Goal: Task Accomplishment & Management: Manage account settings

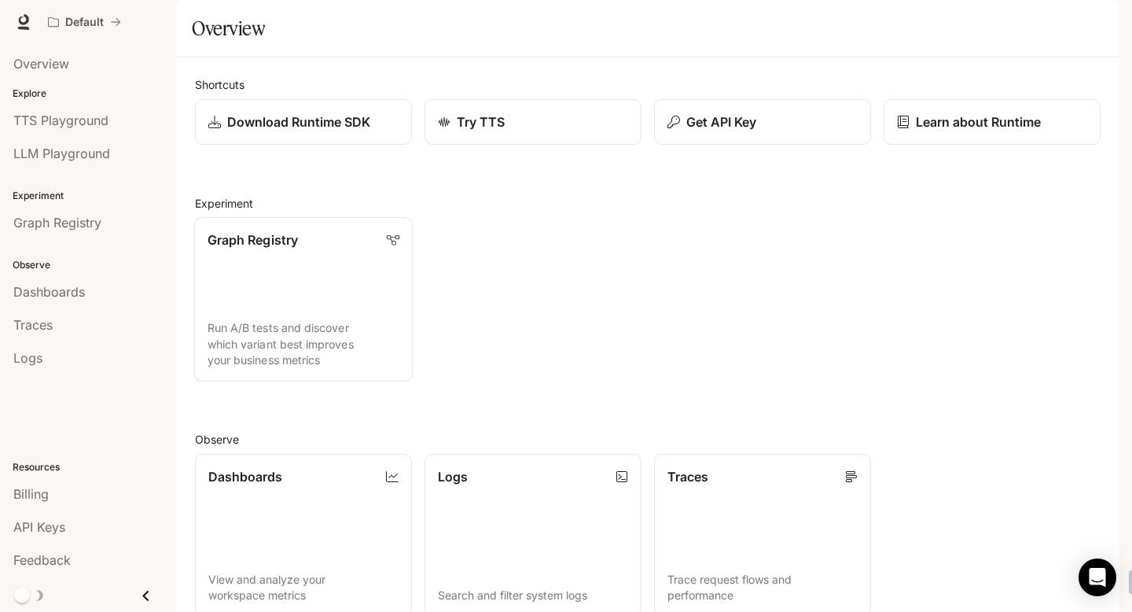
scroll to position [99, 0]
click at [56, 117] on span "TTS Playground" at bounding box center [60, 120] width 95 height 19
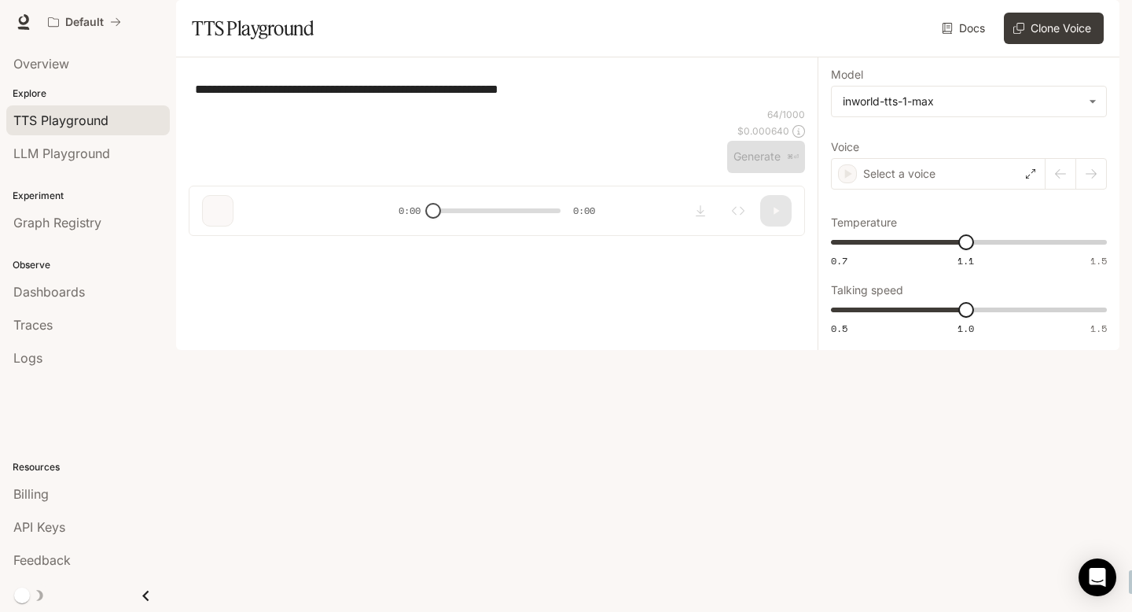
type textarea "**********"
type input "**********"
type input "****"
type input "***"
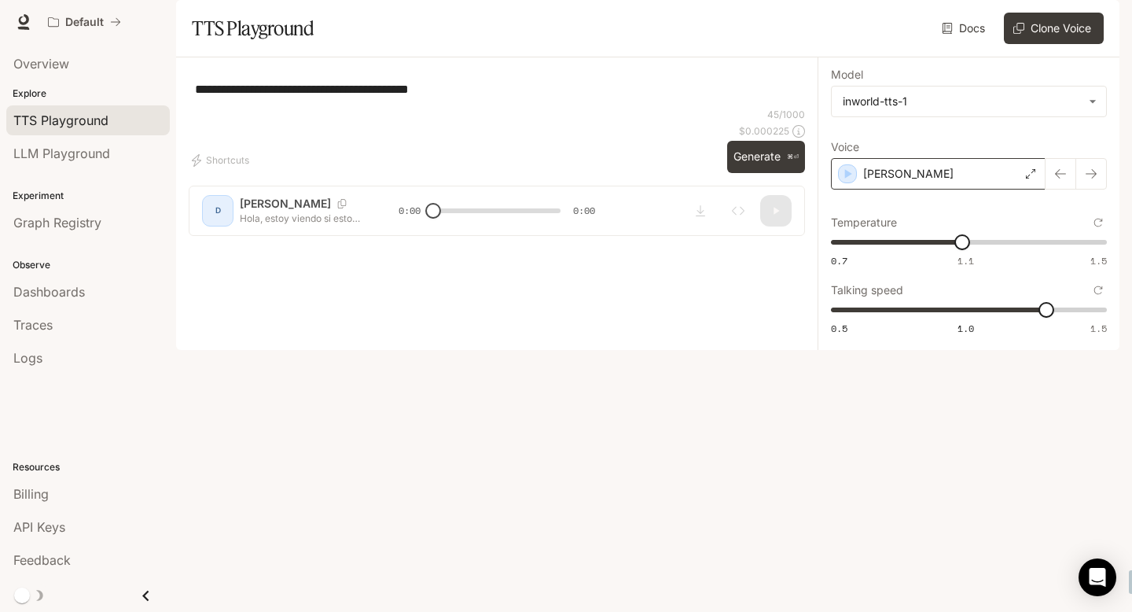
click at [1028, 178] on icon at bounding box center [1030, 173] width 9 height 9
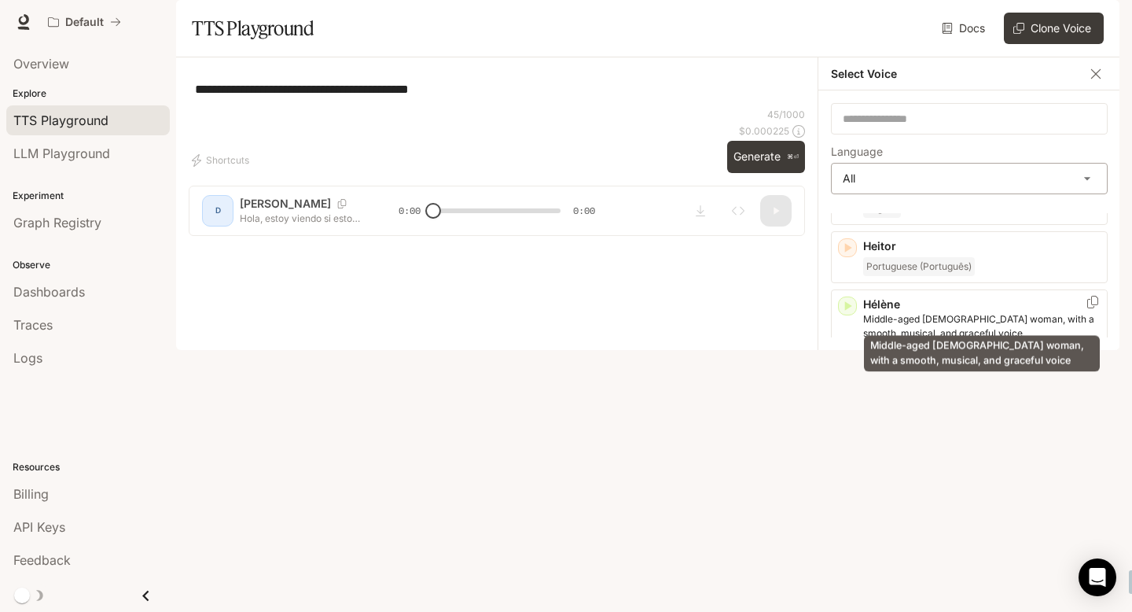
scroll to position [1253, 0]
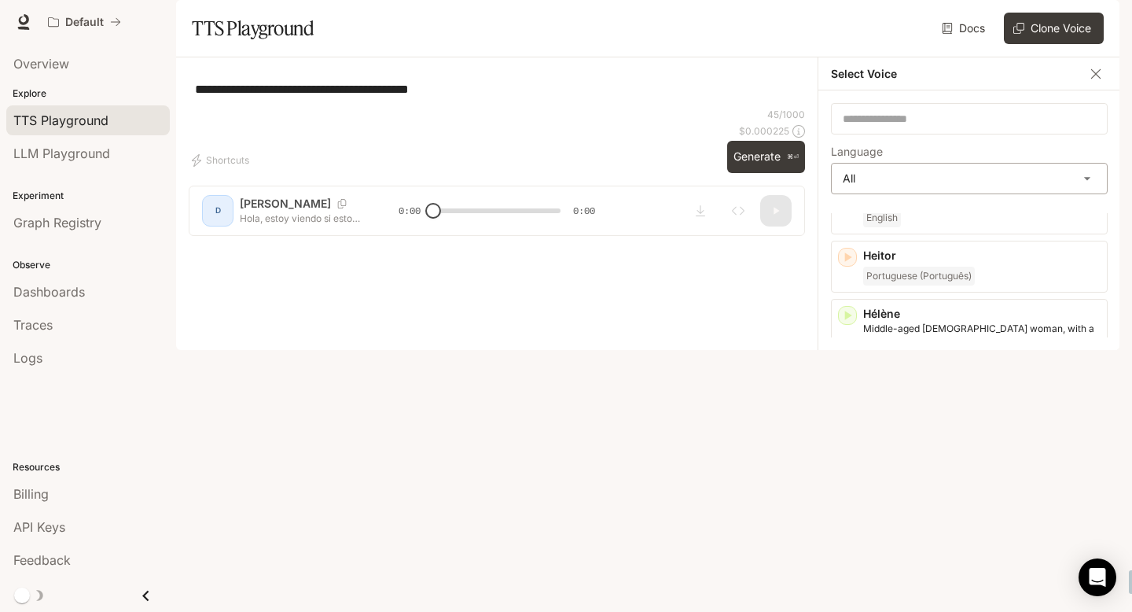
click at [1069, 230] on body "**********" at bounding box center [566, 306] width 1132 height 612
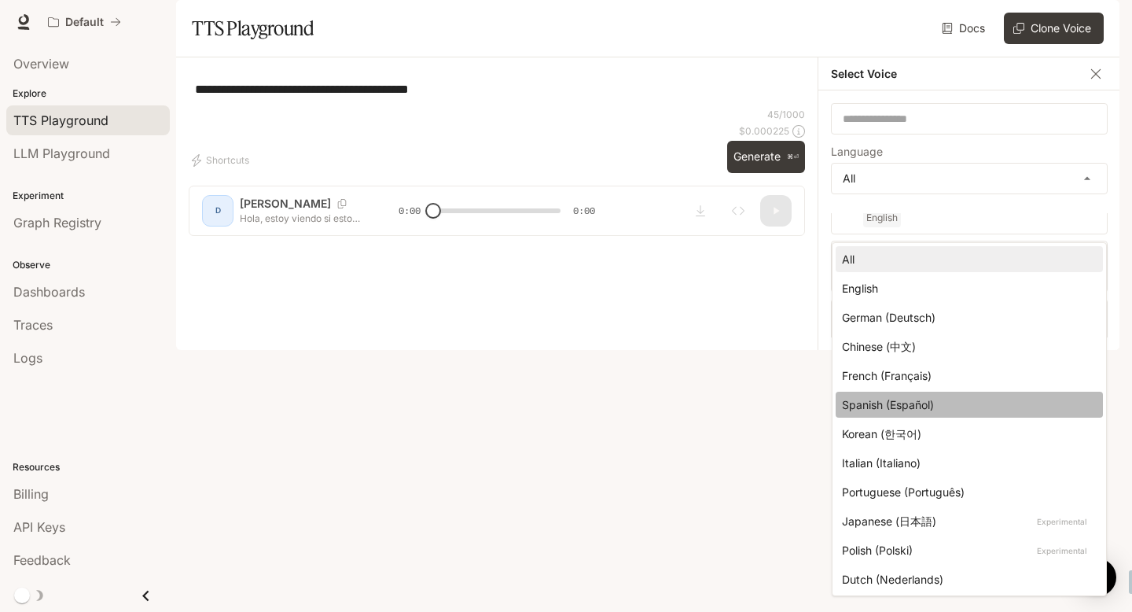
click at [956, 405] on div "Spanish (Español)" at bounding box center [966, 404] width 248 height 17
type input "*****"
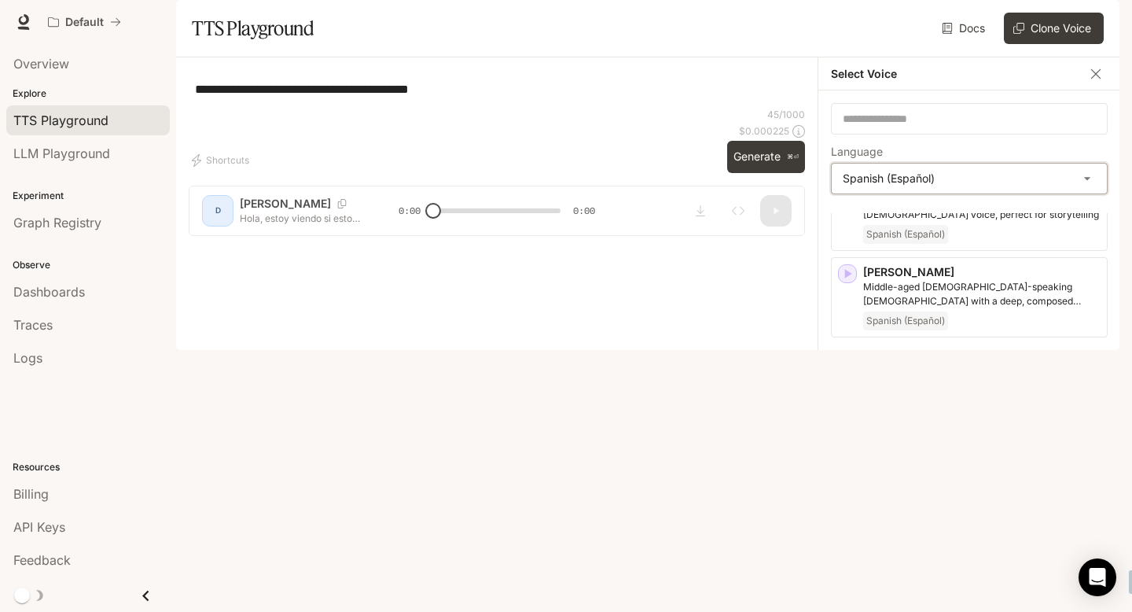
scroll to position [110, 0]
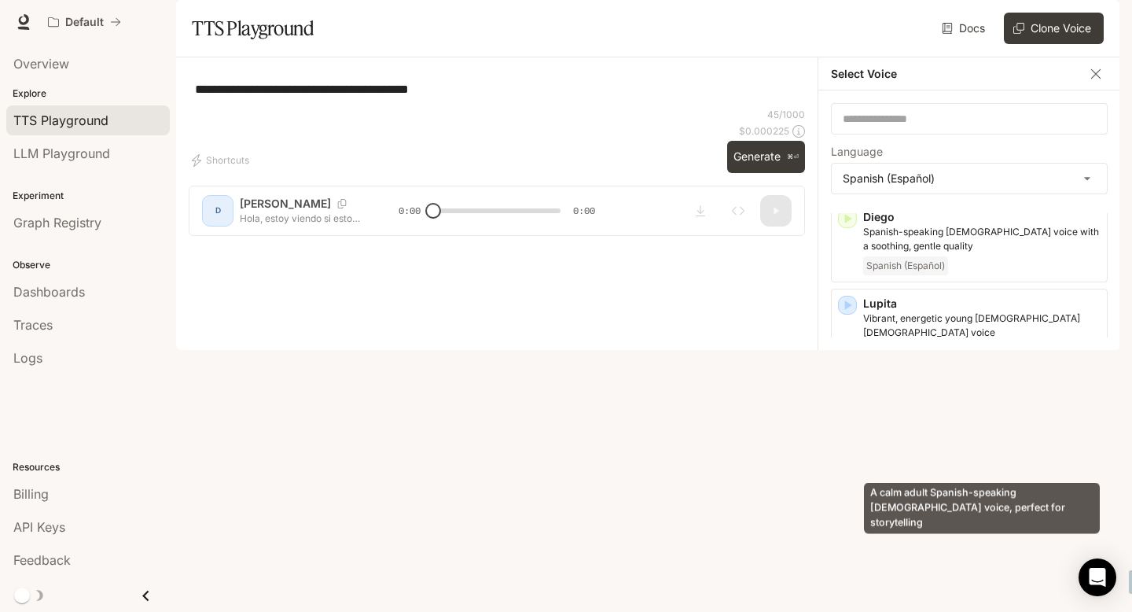
click at [965, 426] on p "A calm adult Spanish-speaking male voice, perfect for storytelling" at bounding box center [981, 412] width 237 height 28
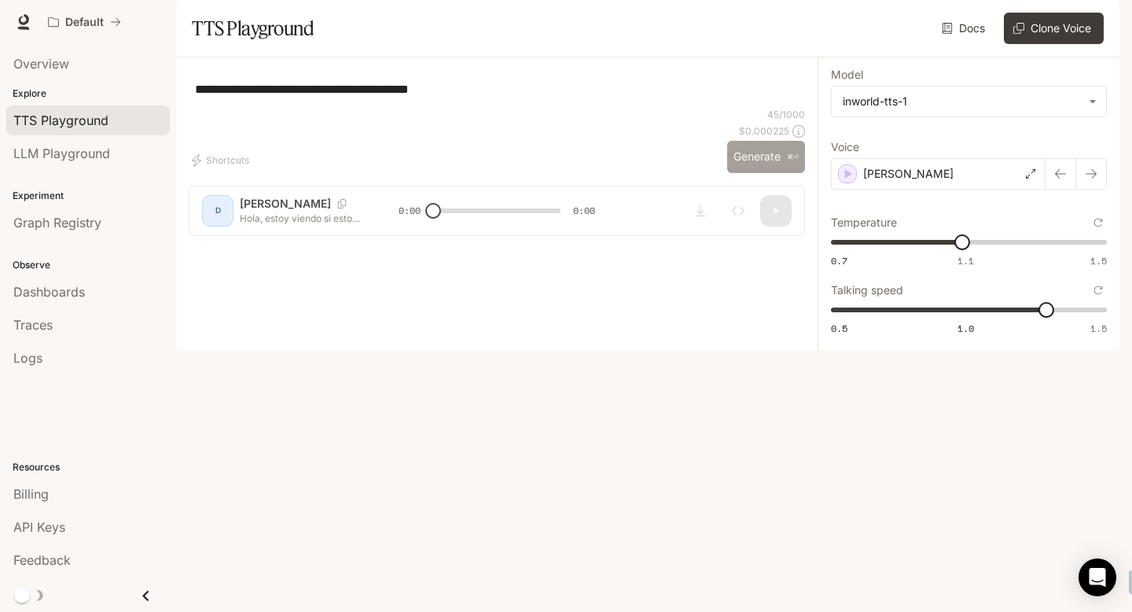
click at [763, 173] on button "Generate ⌘⏎" at bounding box center [766, 157] width 78 height 32
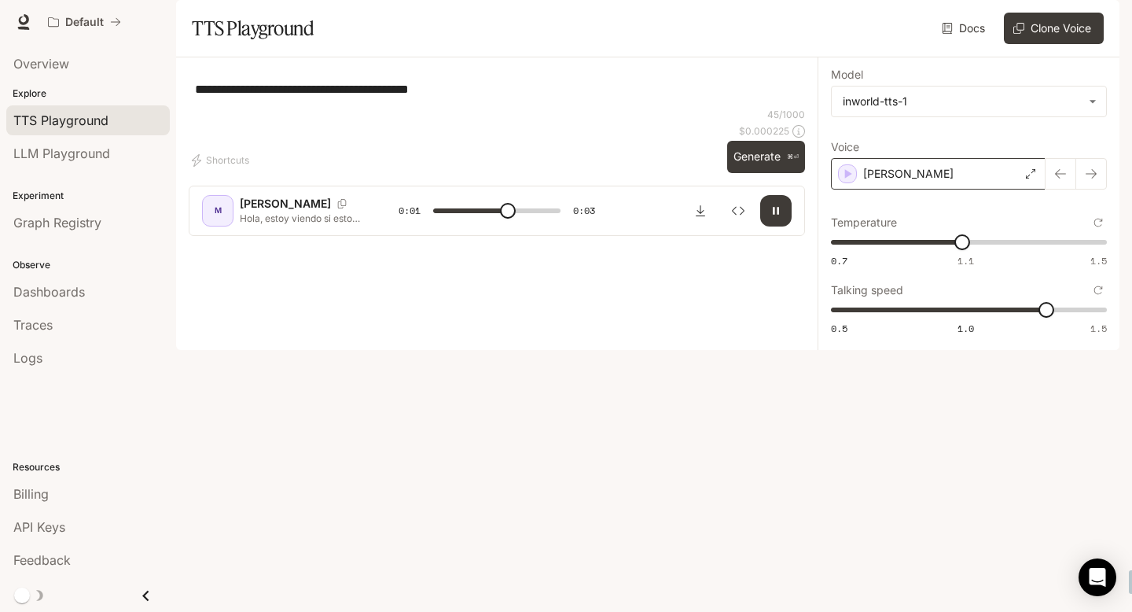
click at [967, 189] on div "Miguel" at bounding box center [938, 173] width 215 height 31
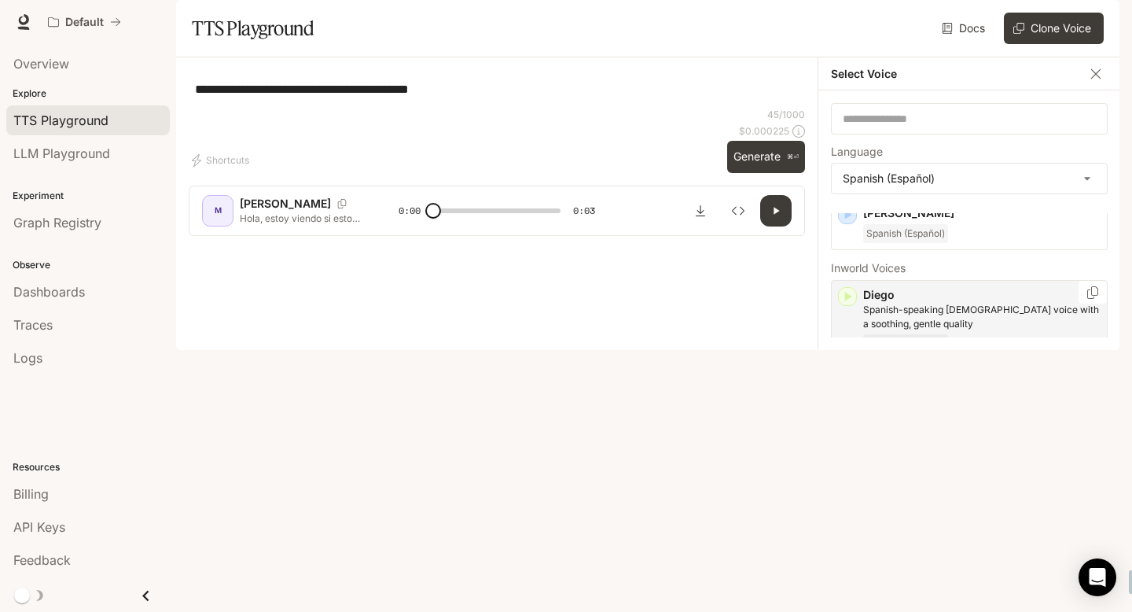
scroll to position [35, 0]
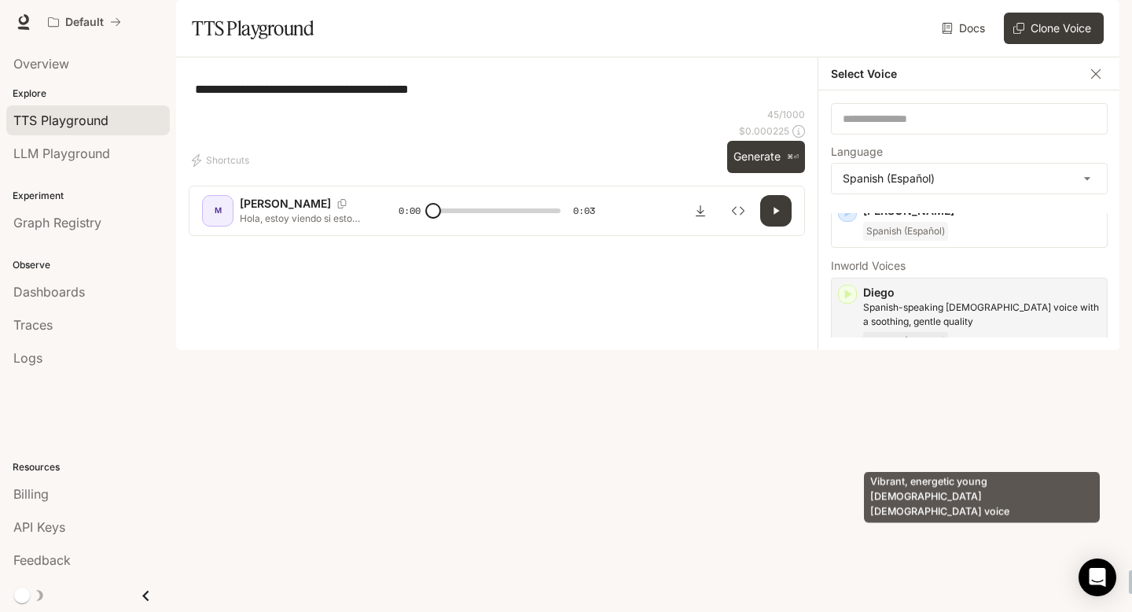
click at [932, 415] on p "Vibrant, energetic young Spanish-speaking female voice" at bounding box center [981, 401] width 237 height 28
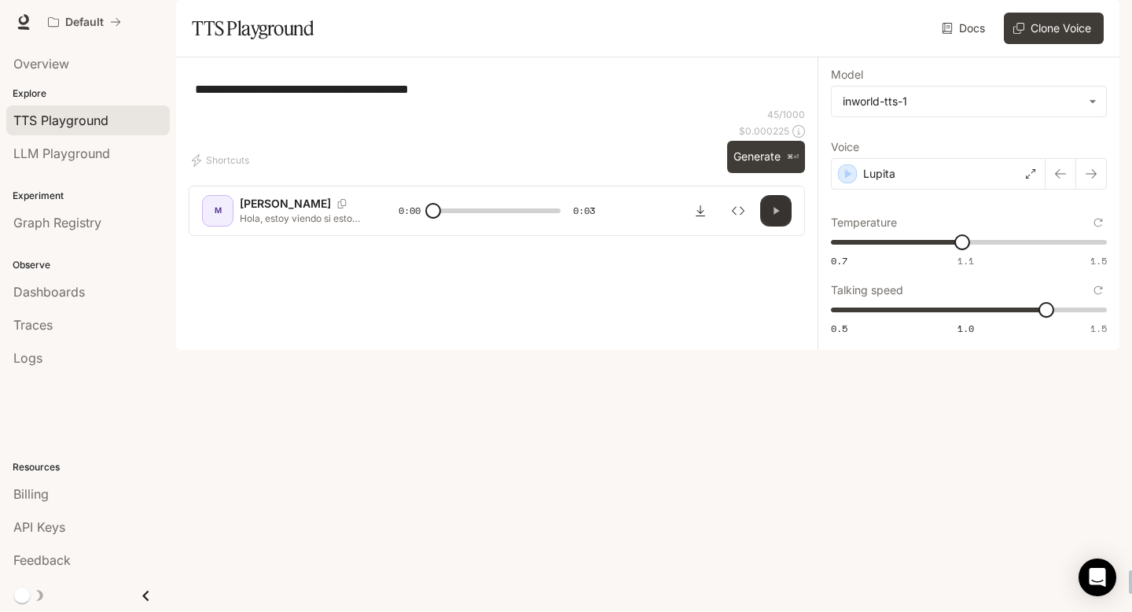
click at [780, 217] on icon "button" at bounding box center [776, 210] width 13 height 13
click at [929, 189] on div "Lupita" at bounding box center [938, 173] width 215 height 31
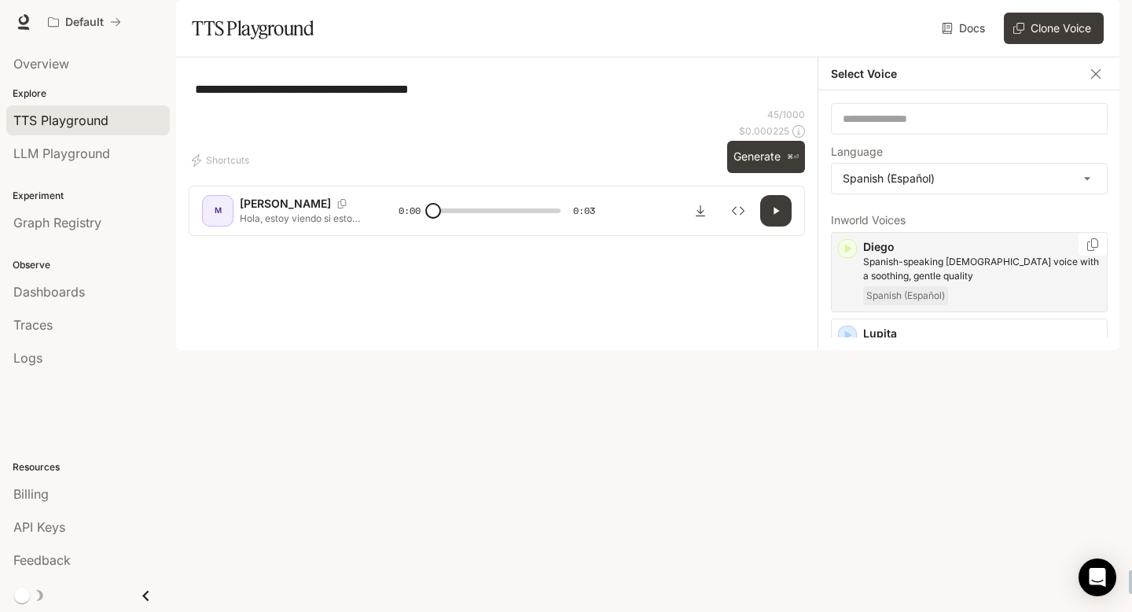
scroll to position [110, 0]
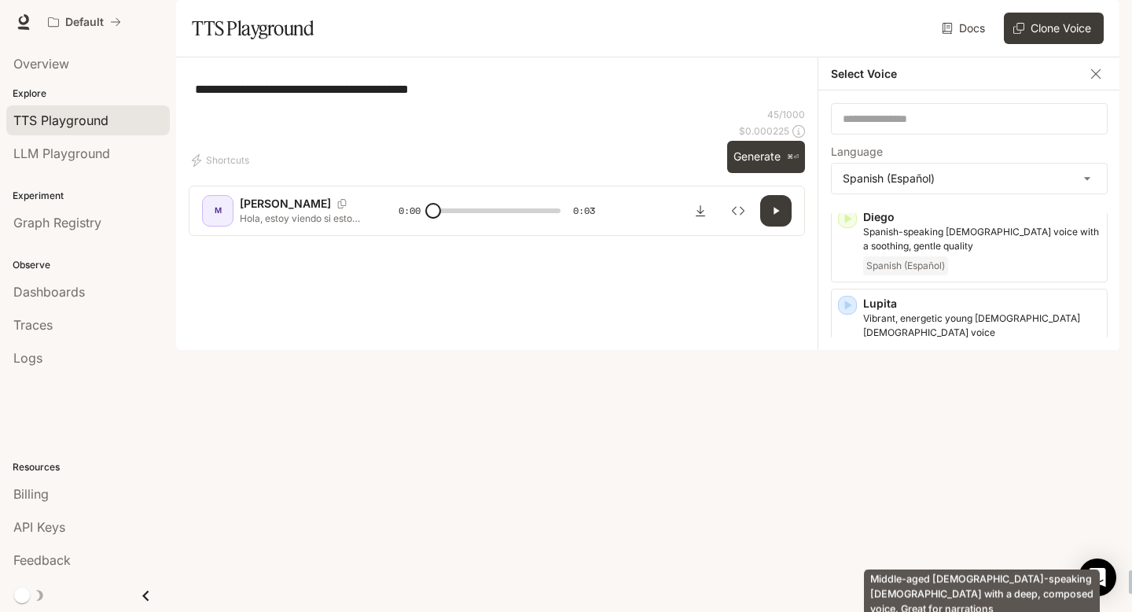
click at [940, 513] on p "Middle-aged Spanish-speaking male with a deep, composed voice. Great for narrat…" at bounding box center [981, 498] width 237 height 28
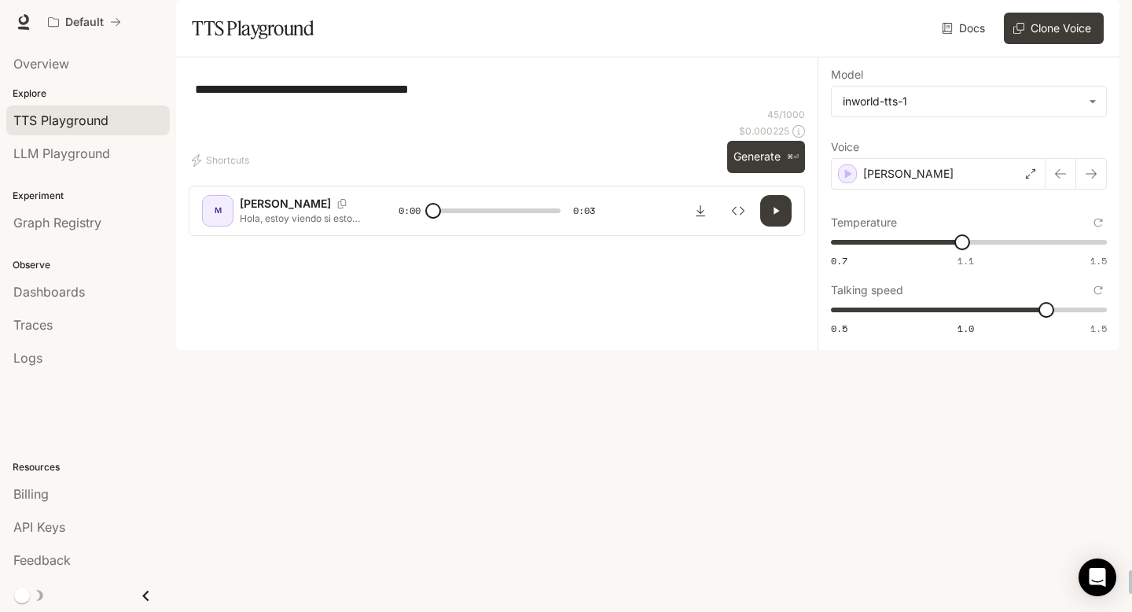
click at [1111, 215] on div "**********" at bounding box center [969, 203] width 302 height 292
click at [1103, 189] on button "button" at bounding box center [1091, 173] width 31 height 31
click at [1022, 189] on div "Ronald" at bounding box center [938, 173] width 215 height 31
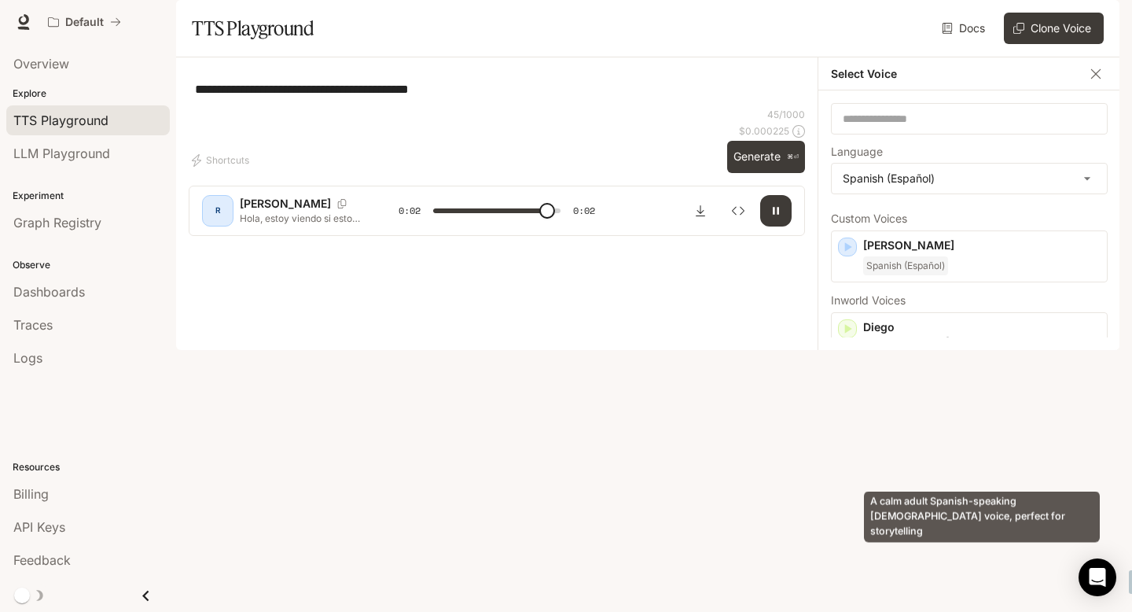
click at [897, 536] on p "A calm adult Spanish-speaking male voice, perfect for storytelling" at bounding box center [981, 522] width 237 height 28
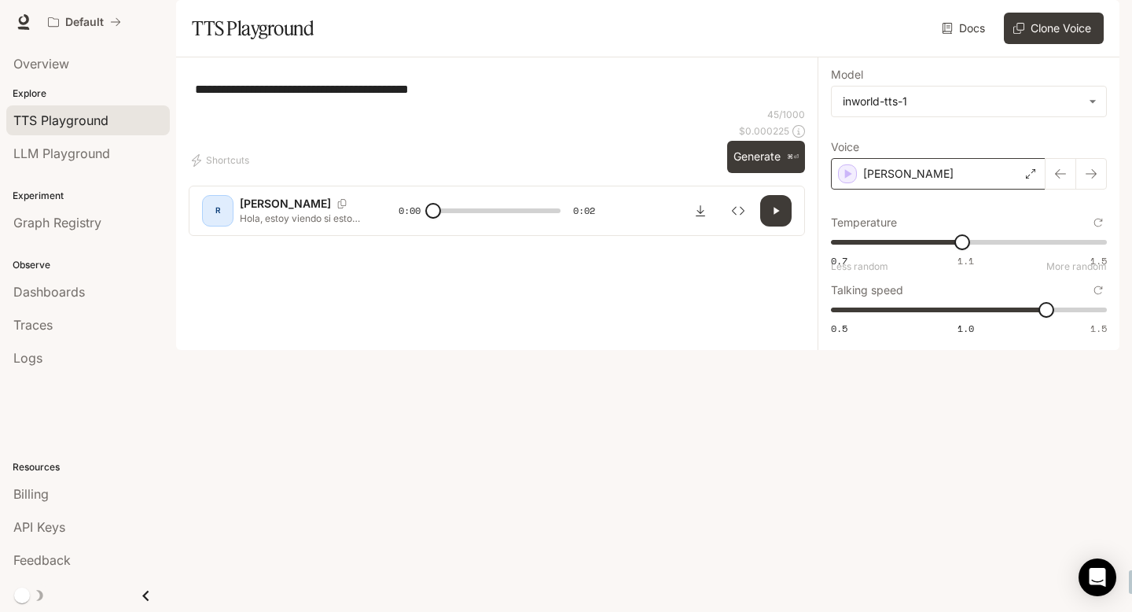
click at [911, 189] on div "Miguel" at bounding box center [938, 173] width 215 height 31
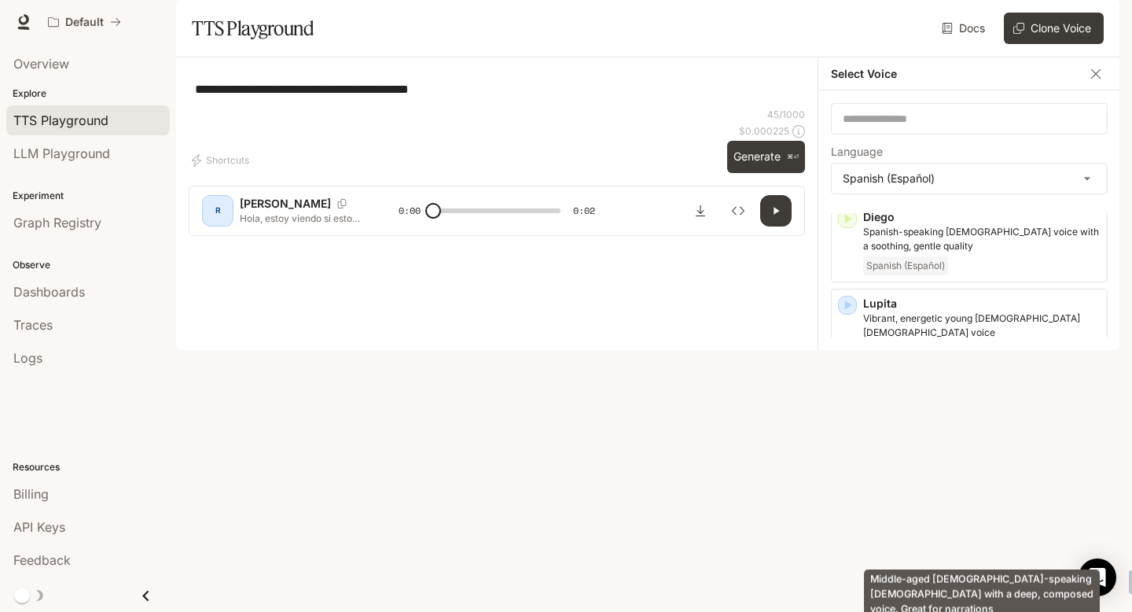
click at [896, 513] on p "Middle-aged Spanish-speaking male with a deep, composed voice. Great for narrat…" at bounding box center [981, 498] width 237 height 28
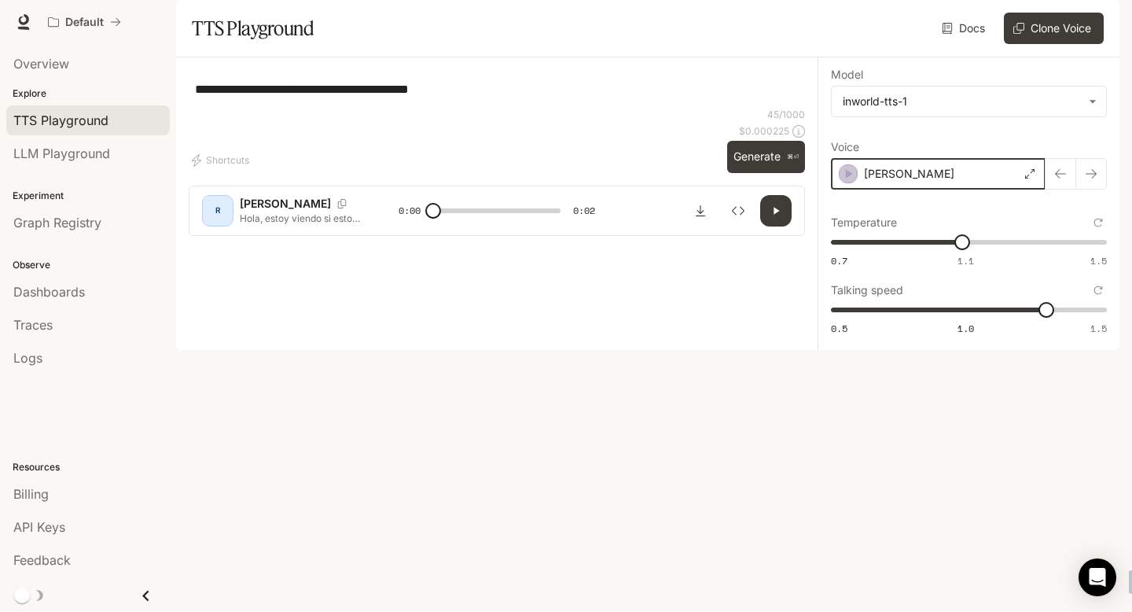
click at [852, 182] on icon "button" at bounding box center [849, 174] width 16 height 16
click at [779, 217] on icon "button" at bounding box center [776, 210] width 13 height 13
click at [1059, 180] on icon "button" at bounding box center [1060, 173] width 13 height 13
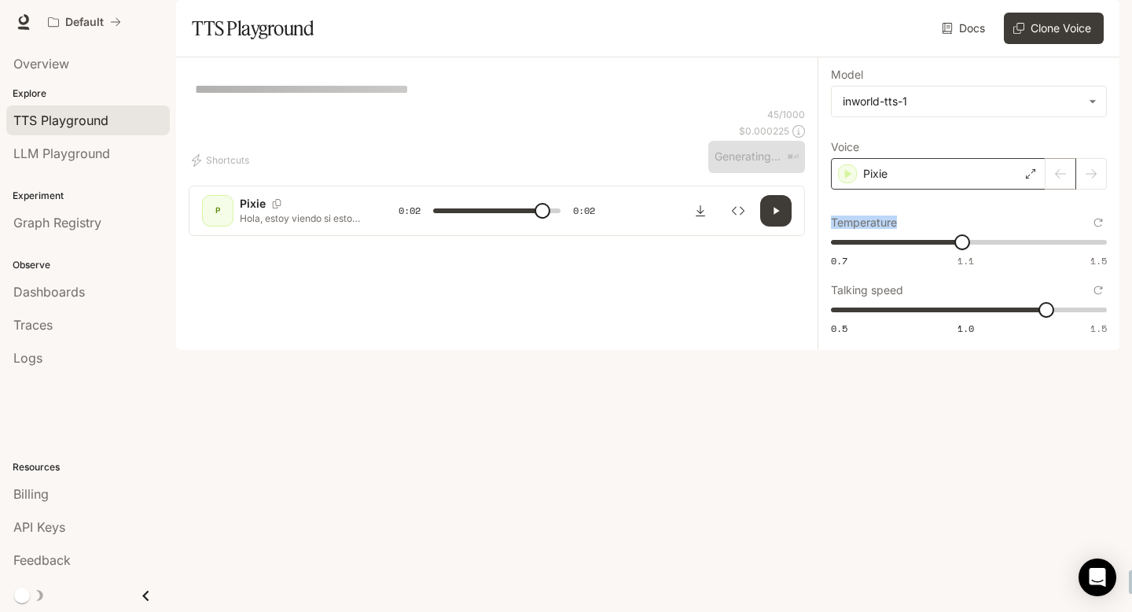
click at [1059, 189] on div at bounding box center [1076, 173] width 61 height 31
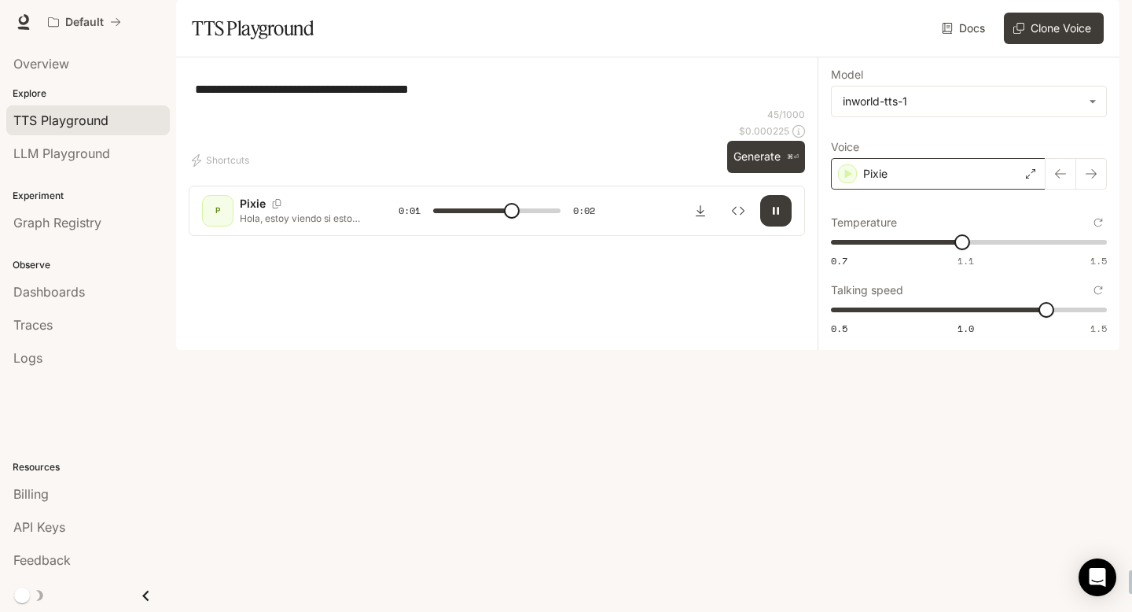
click at [882, 182] on p "Pixie" at bounding box center [875, 174] width 24 height 16
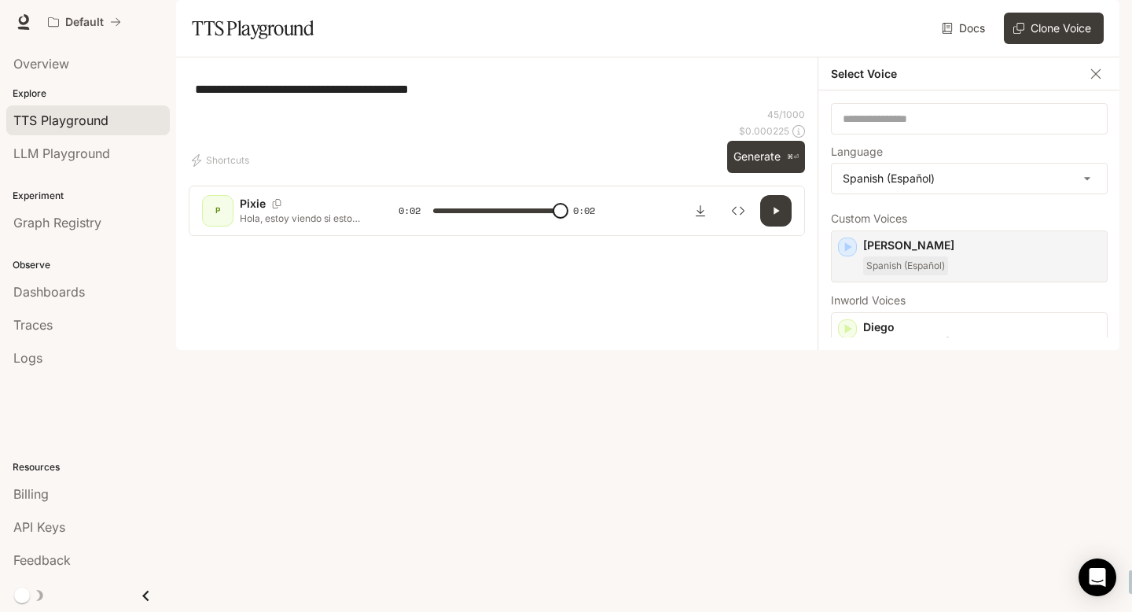
type input "*"
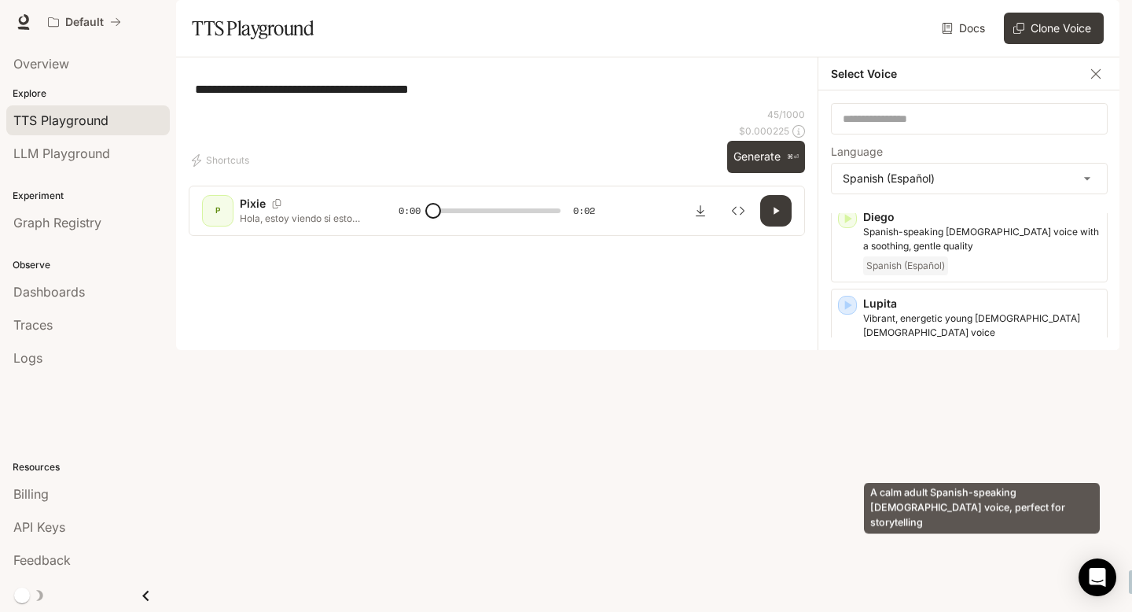
click at [916, 511] on div "A calm adult Spanish-speaking male voice, perfect for storytelling" at bounding box center [982, 508] width 236 height 51
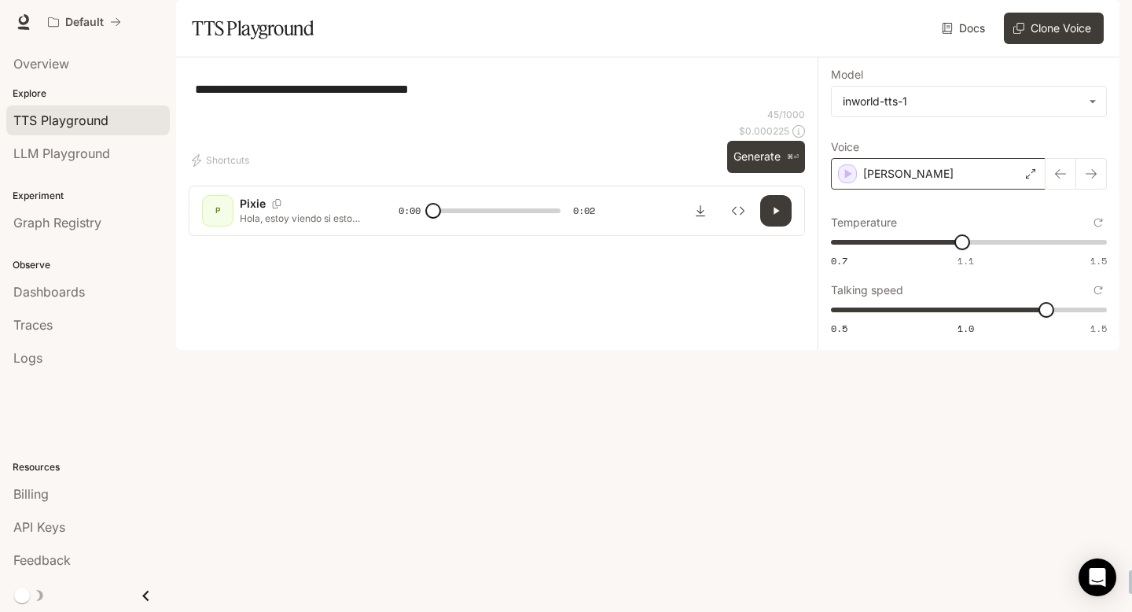
click at [885, 182] on p "Miguel" at bounding box center [908, 174] width 90 height 16
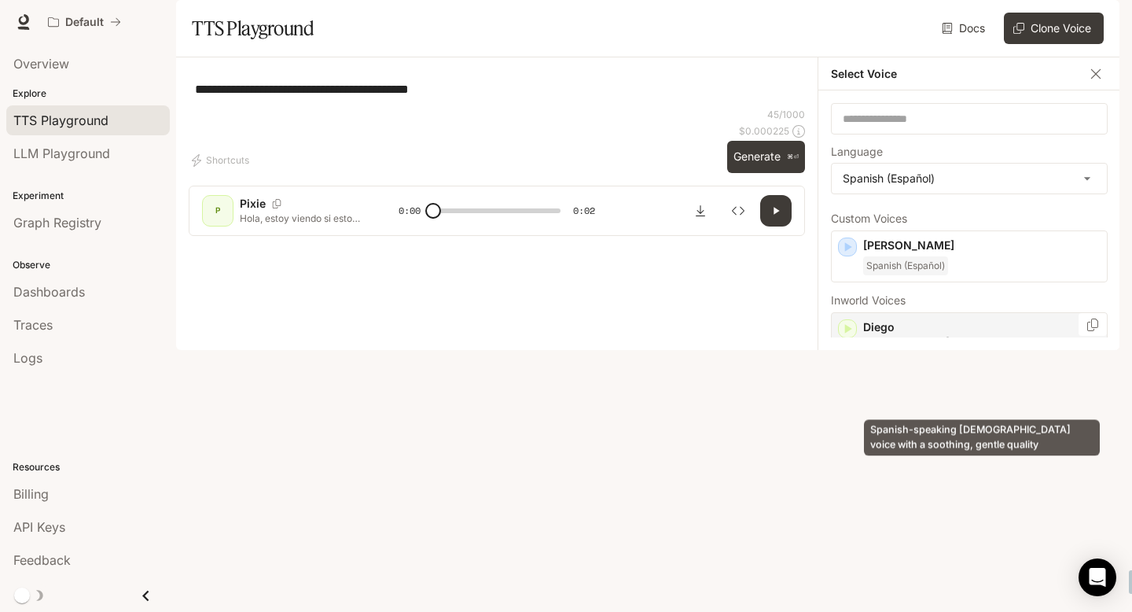
click at [891, 363] on p "Spanish-speaking male voice with a soothing, gentle quality" at bounding box center [981, 349] width 237 height 28
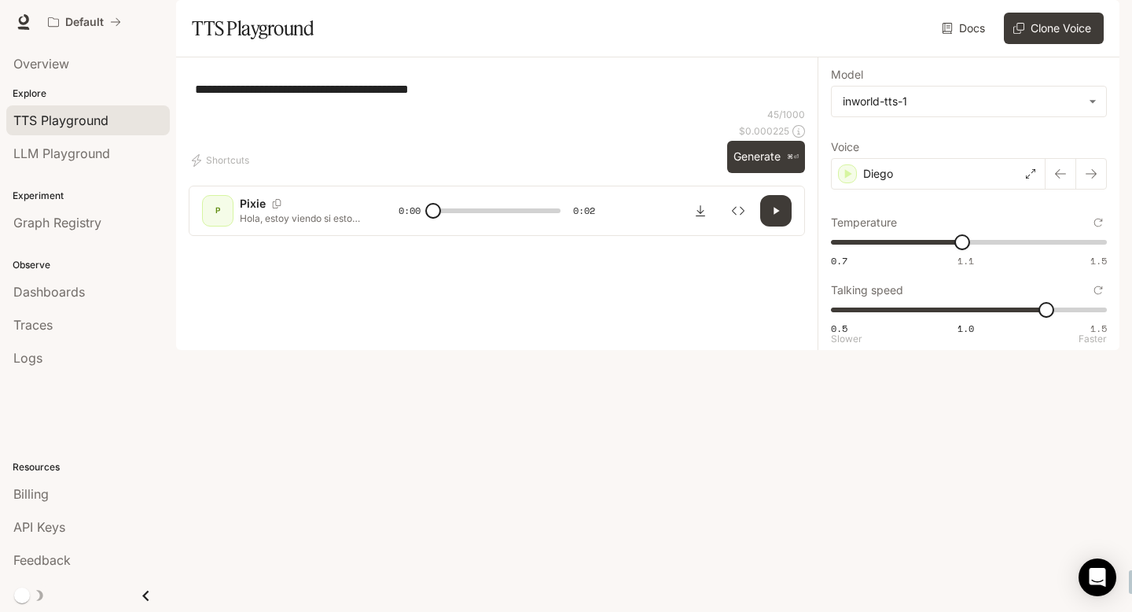
type input "*"
click at [966, 322] on span "0.5 1.0 1.5 1.3" at bounding box center [966, 310] width 270 height 24
click at [892, 182] on p "Diego" at bounding box center [878, 174] width 30 height 16
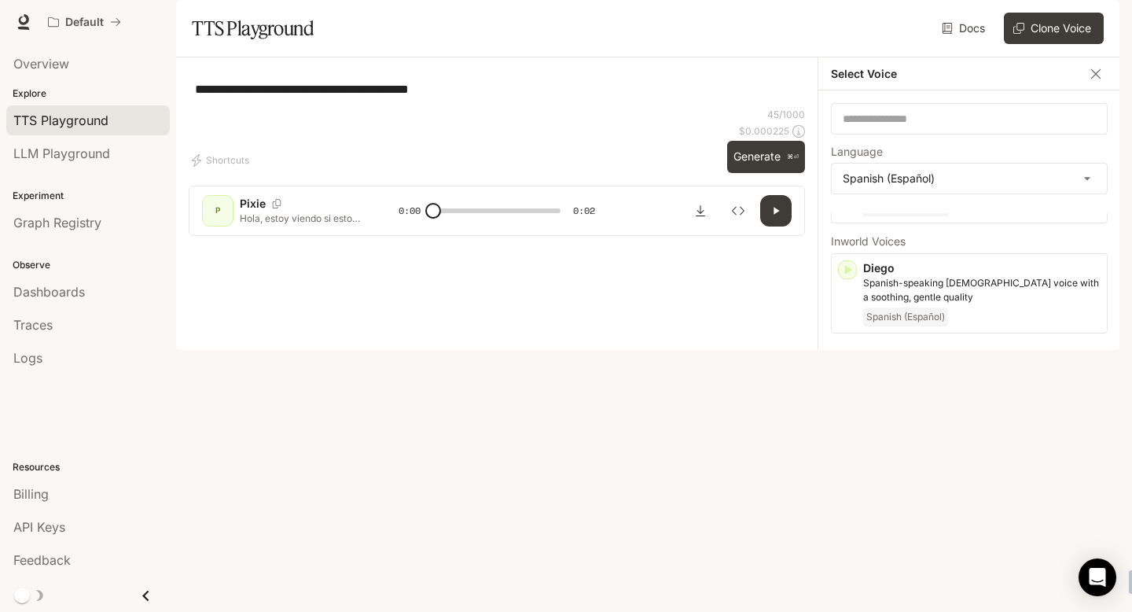
scroll to position [57, 0]
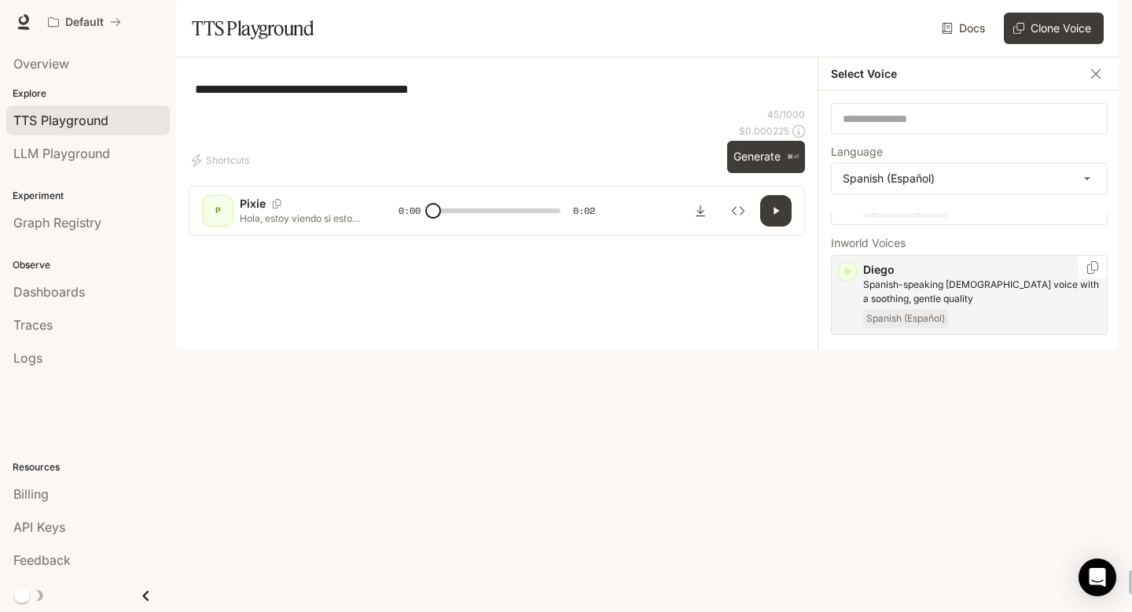
click at [892, 306] on p "Spanish-speaking male voice with a soothing, gentle quality" at bounding box center [981, 292] width 237 height 28
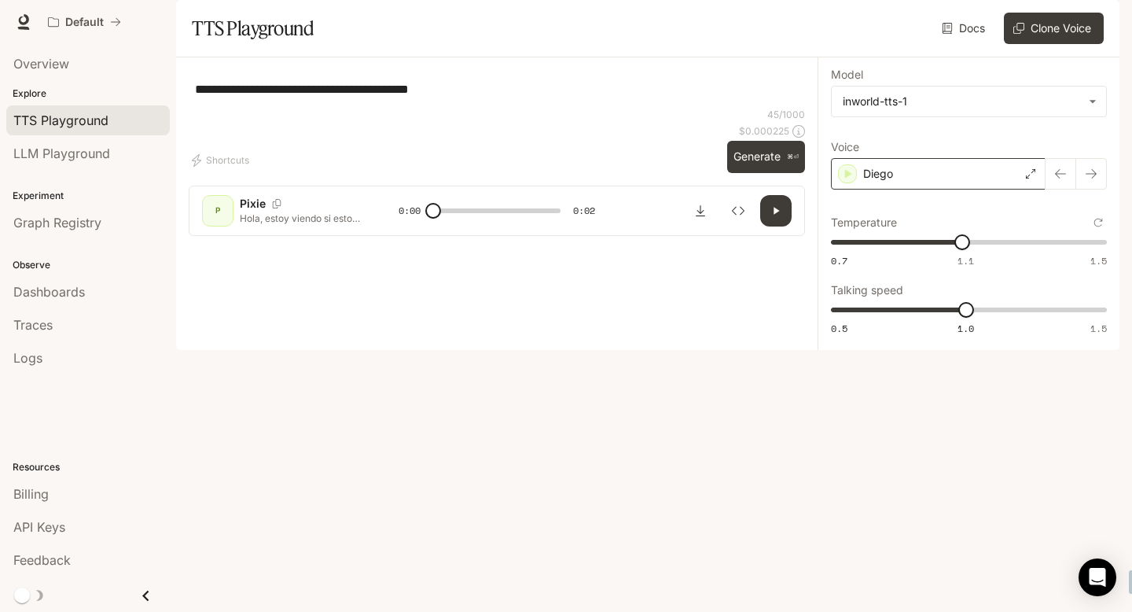
click at [1030, 178] on icon at bounding box center [1030, 173] width 9 height 9
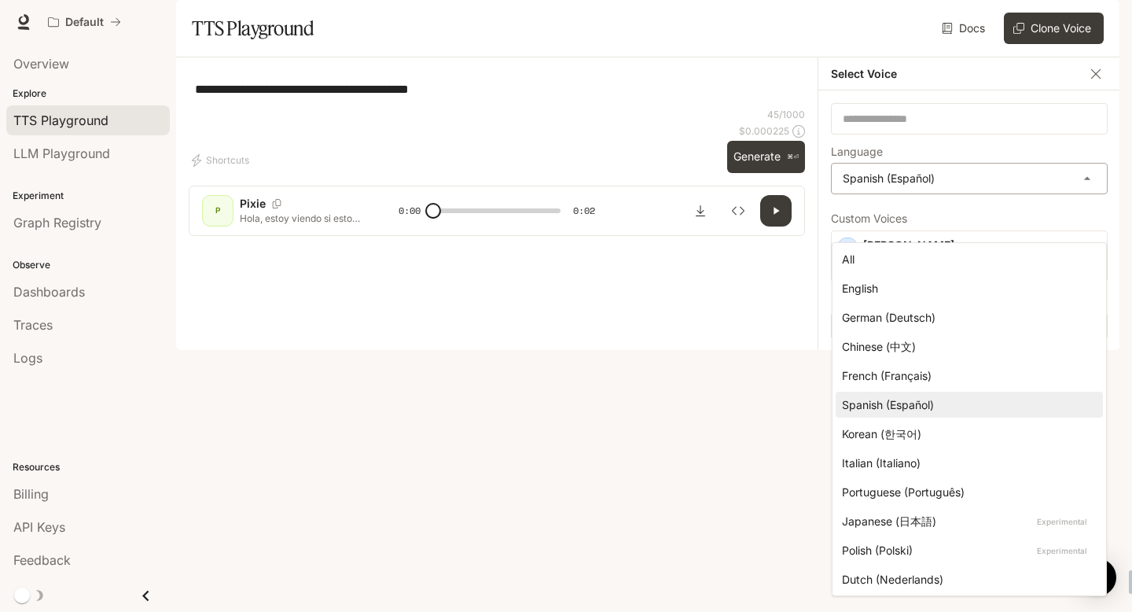
click at [932, 221] on body "**********" at bounding box center [566, 306] width 1132 height 612
click at [905, 405] on div "Spanish (Español)" at bounding box center [966, 404] width 248 height 17
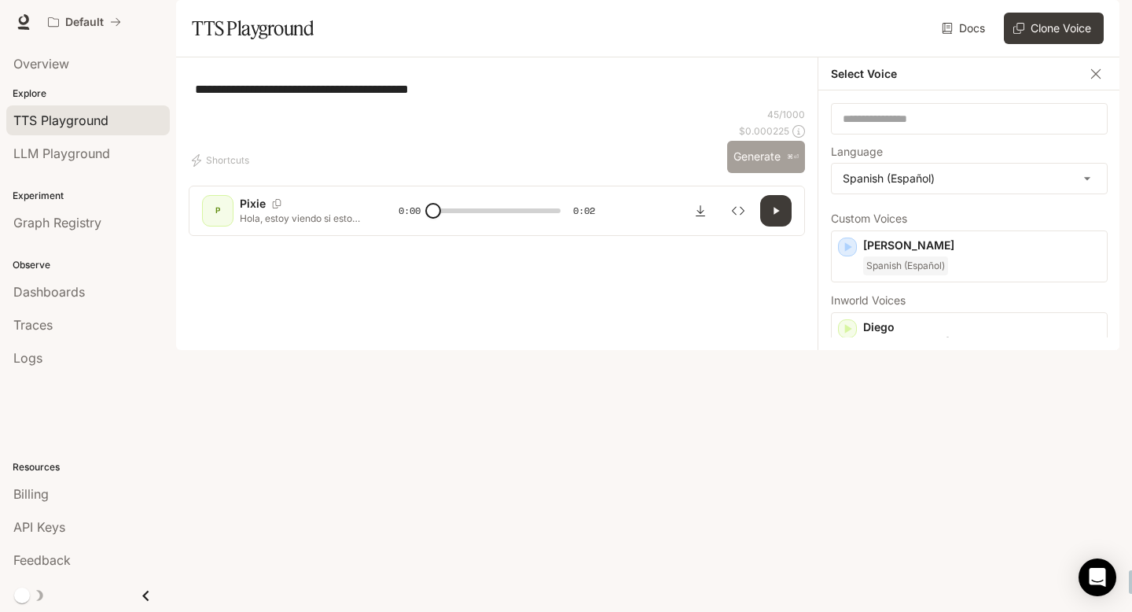
click at [763, 173] on button "Generate ⌘⏎" at bounding box center [766, 157] width 78 height 32
click at [775, 226] on button "button" at bounding box center [775, 210] width 31 height 31
type input "*"
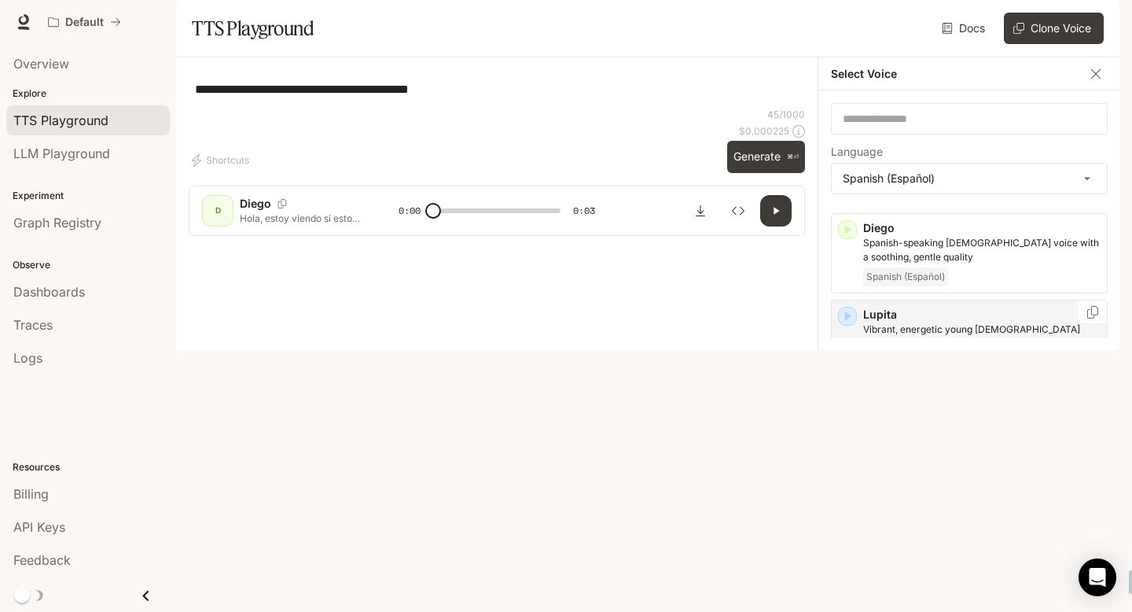
scroll to position [110, 0]
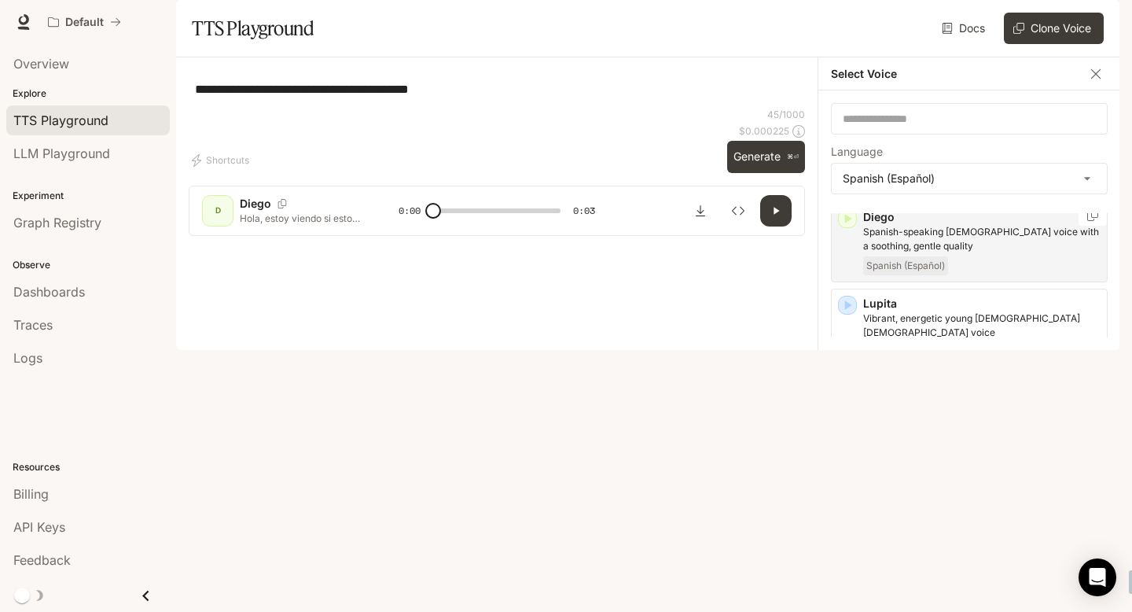
click at [955, 253] on p "Spanish-speaking male voice with a soothing, gentle quality" at bounding box center [981, 239] width 237 height 28
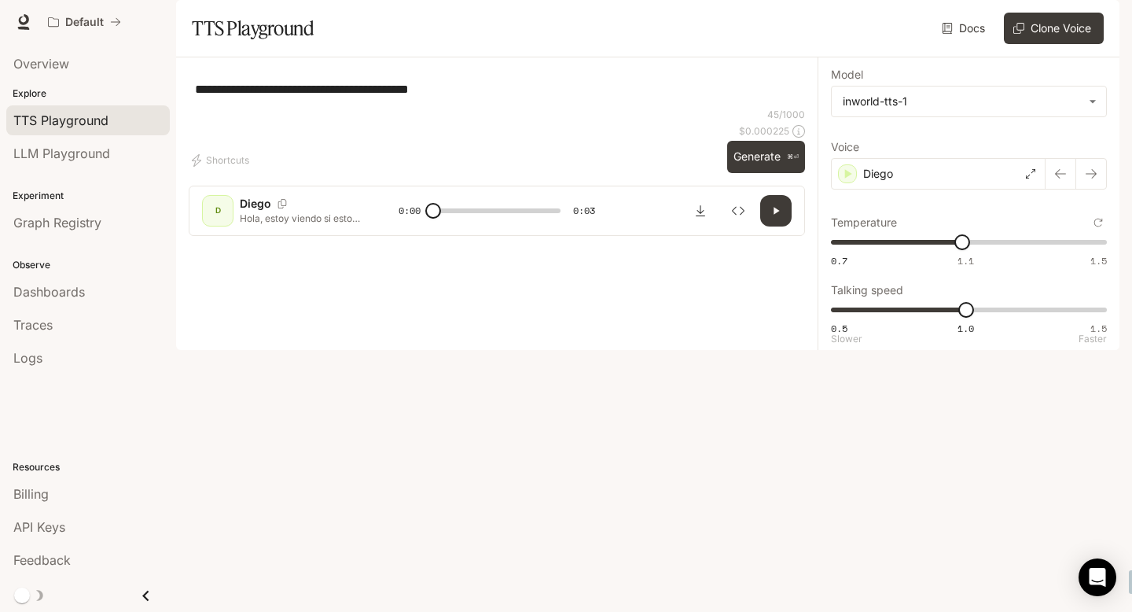
type input "***"
click at [1039, 322] on span "0.5 1.0 1.5 1" at bounding box center [966, 310] width 270 height 24
click at [756, 173] on button "Generate ⌘⏎" at bounding box center [766, 157] width 78 height 32
type input "*"
click at [874, 182] on p "Diego" at bounding box center [878, 174] width 30 height 16
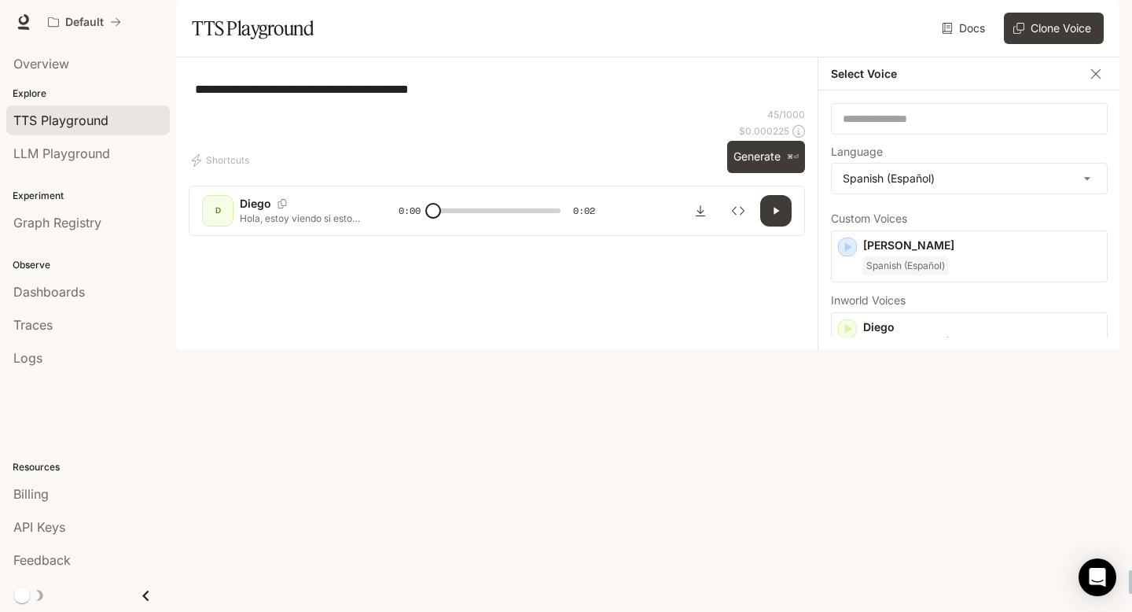
scroll to position [36, 0]
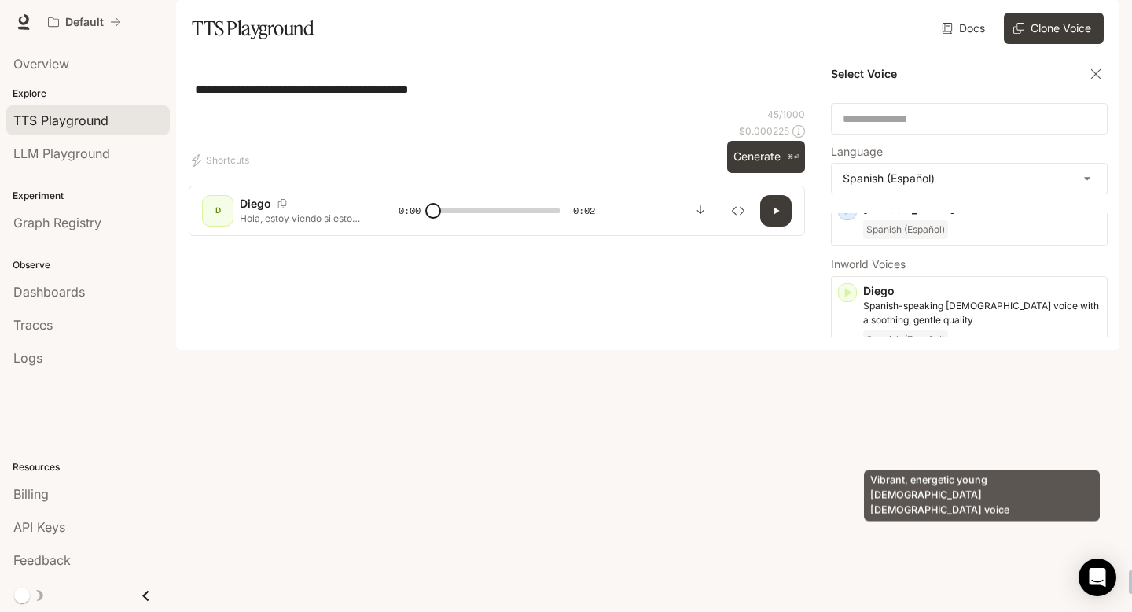
click at [919, 414] on p "Vibrant, energetic young Spanish-speaking female voice" at bounding box center [981, 399] width 237 height 28
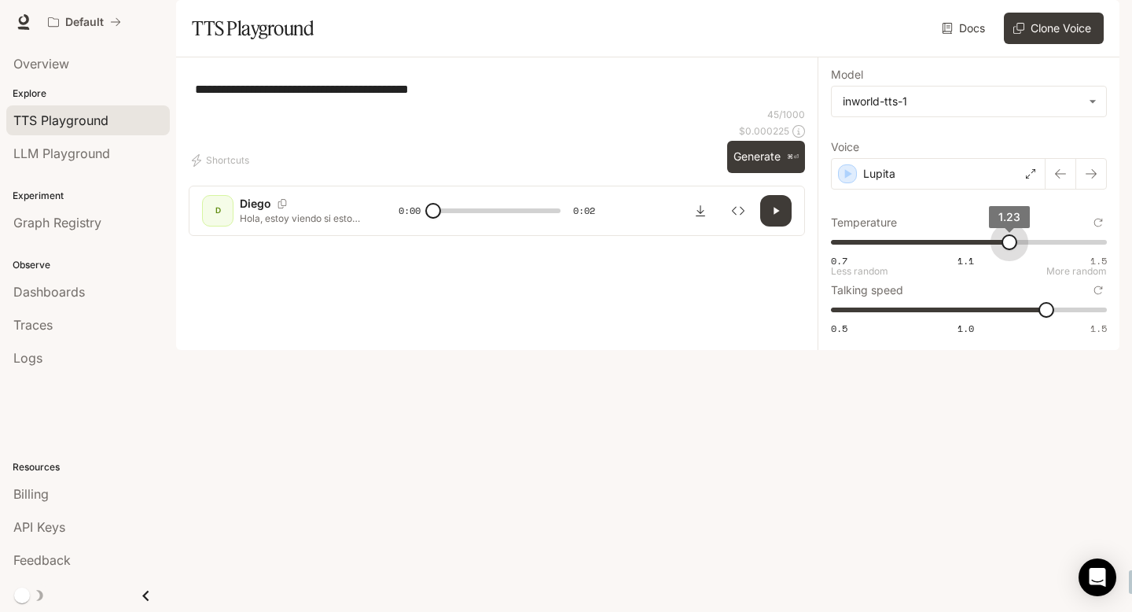
click at [1010, 254] on span "0.7 1.1 1.5 1.23" at bounding box center [966, 242] width 270 height 24
type input "****"
click at [1032, 254] on span "0.7 1.1 1.5 1.29" at bounding box center [966, 242] width 270 height 24
click at [771, 173] on button "Generate ⌘⏎" at bounding box center [766, 157] width 78 height 32
click at [782, 217] on icon "button" at bounding box center [776, 210] width 13 height 13
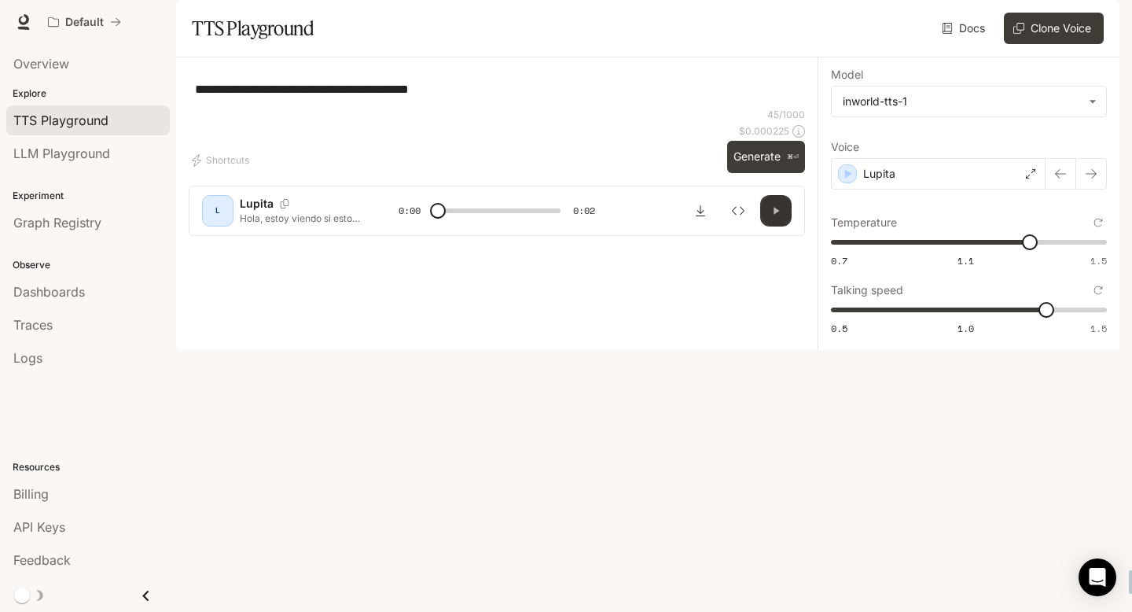
click at [782, 217] on icon "button" at bounding box center [776, 210] width 13 height 13
type input "*"
type input "****"
click at [1003, 254] on span "0.7 1.1 1.5 1.21" at bounding box center [966, 242] width 270 height 24
type input "***"
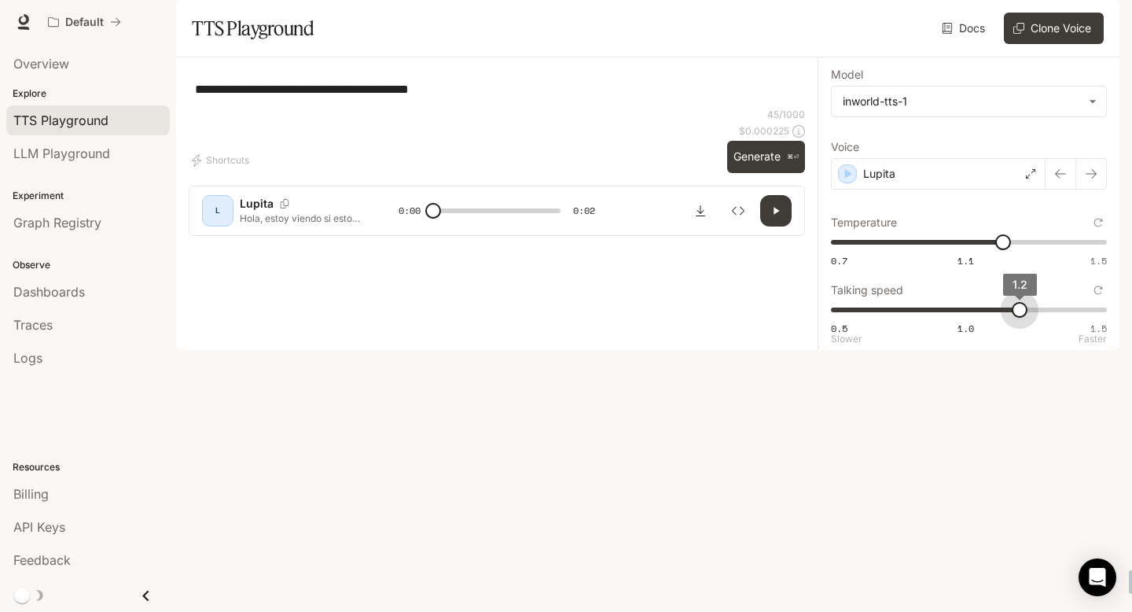
click at [1012, 322] on span "0.5 1.0 1.5 1.2" at bounding box center [966, 310] width 270 height 24
click at [782, 226] on button "button" at bounding box center [775, 210] width 31 height 31
click at [889, 189] on div "Lupita" at bounding box center [938, 173] width 215 height 31
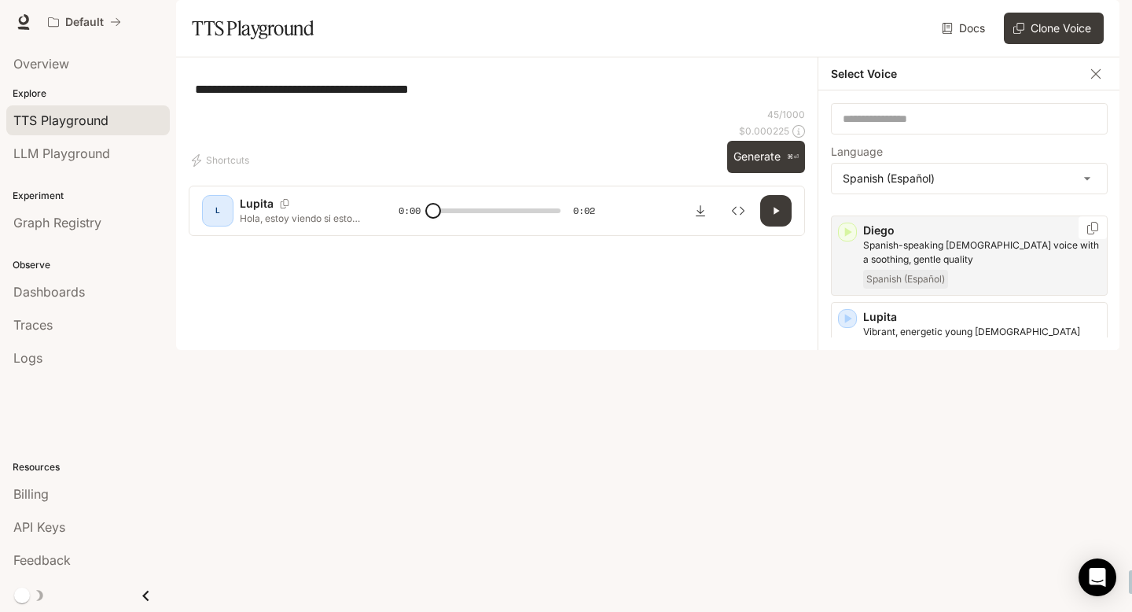
scroll to position [110, 0]
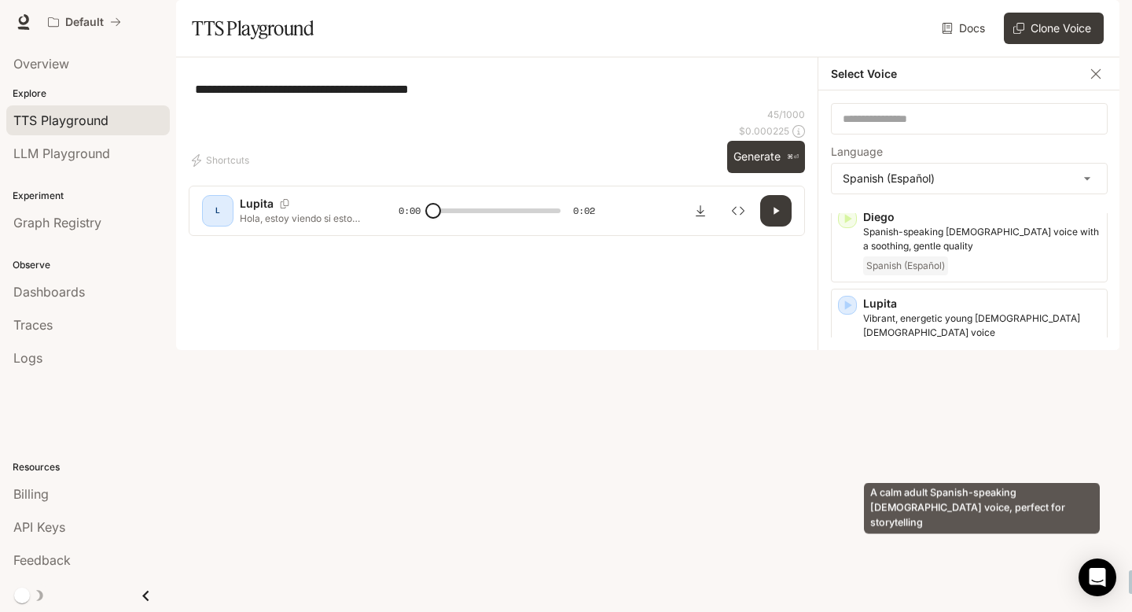
click at [905, 426] on p "A calm adult Spanish-speaking male voice, perfect for storytelling" at bounding box center [981, 412] width 237 height 28
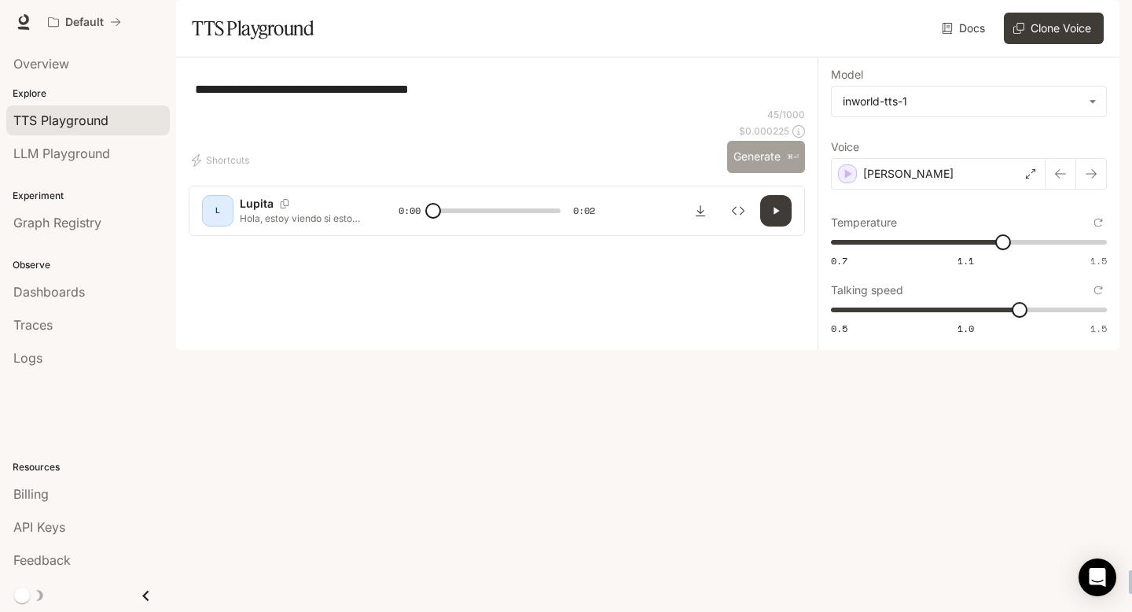
click at [760, 173] on button "Generate ⌘⏎" at bounding box center [766, 157] width 78 height 32
click at [781, 217] on icon "button" at bounding box center [776, 210] width 13 height 13
click at [896, 182] on p "Miguel" at bounding box center [908, 174] width 90 height 16
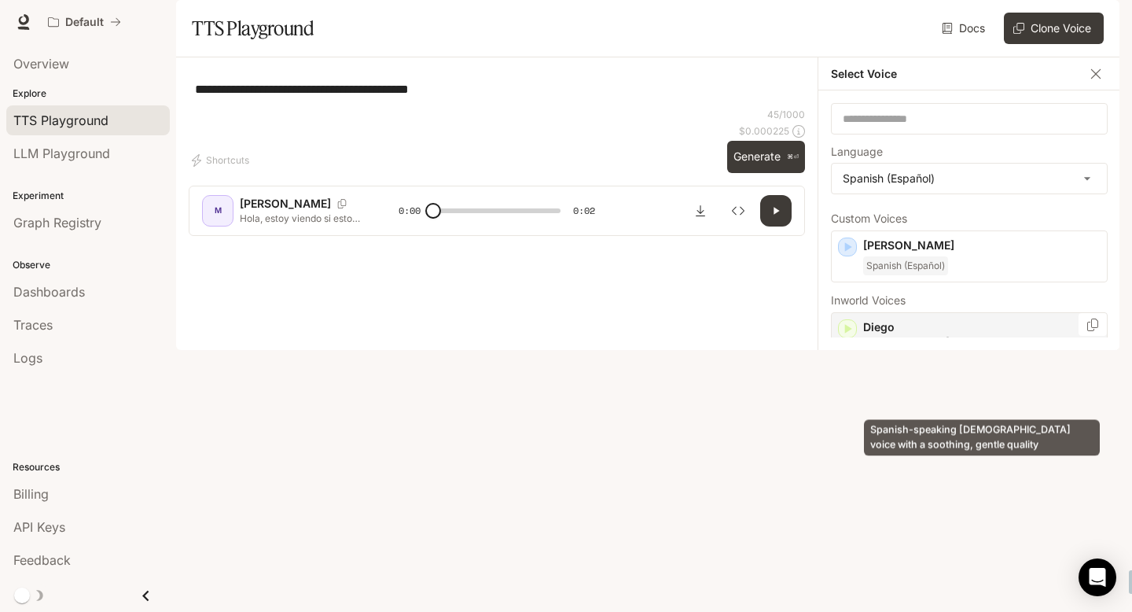
click at [920, 363] on p "Spanish-speaking male voice with a soothing, gentle quality" at bounding box center [981, 349] width 237 height 28
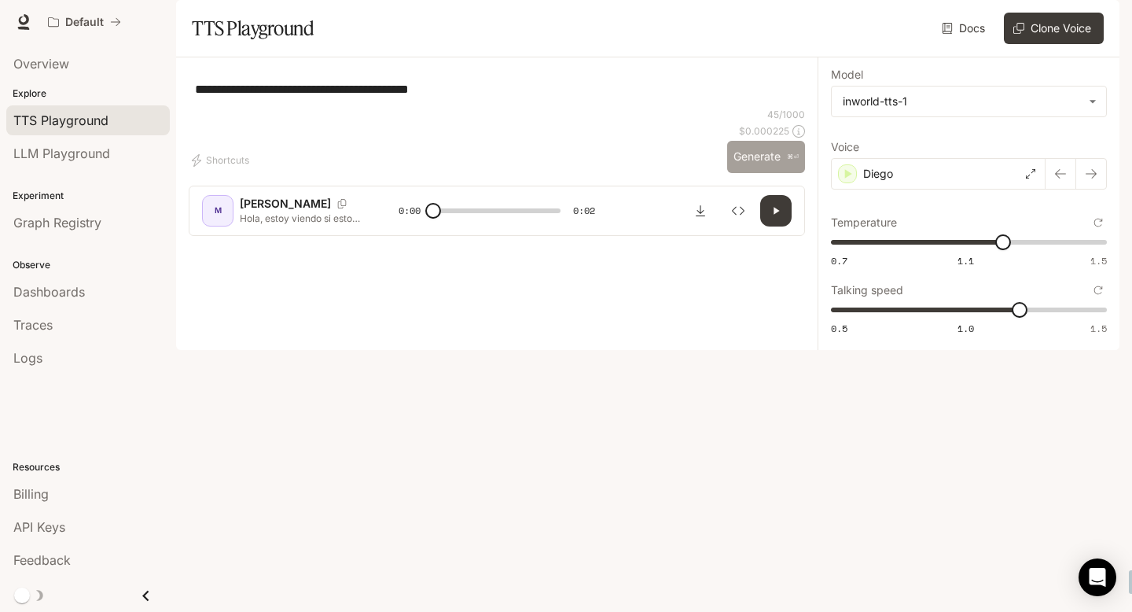
click at [769, 173] on button "Generate ⌘⏎" at bounding box center [766, 157] width 78 height 32
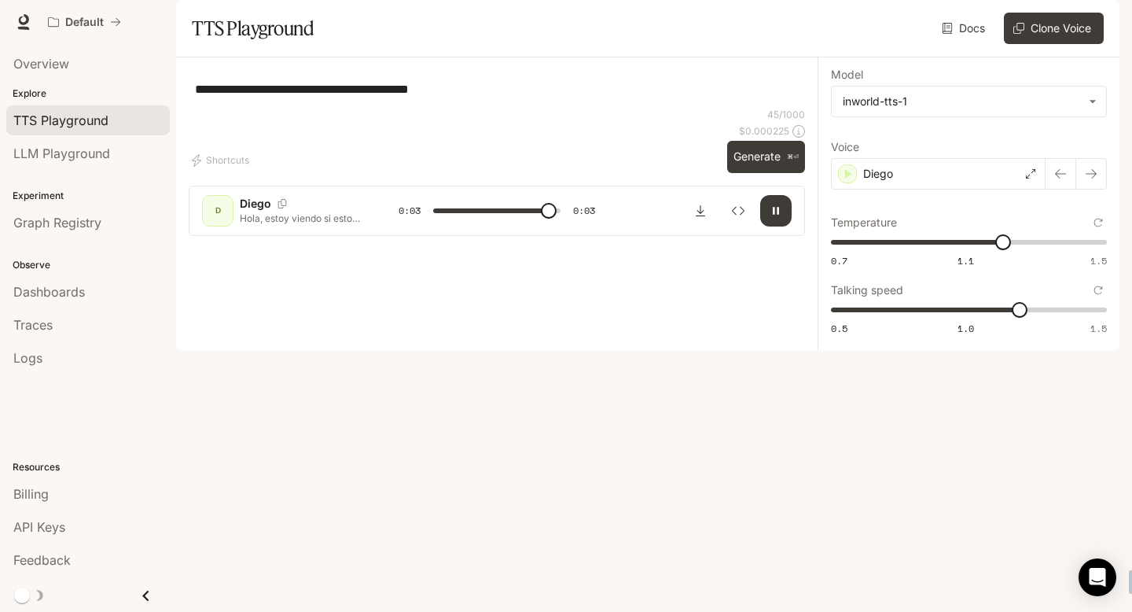
type input "*"
type input "***"
click at [1075, 322] on span "0.5 1.0 1.5 1.2" at bounding box center [966, 310] width 270 height 24
click at [783, 226] on button "button" at bounding box center [775, 210] width 31 height 31
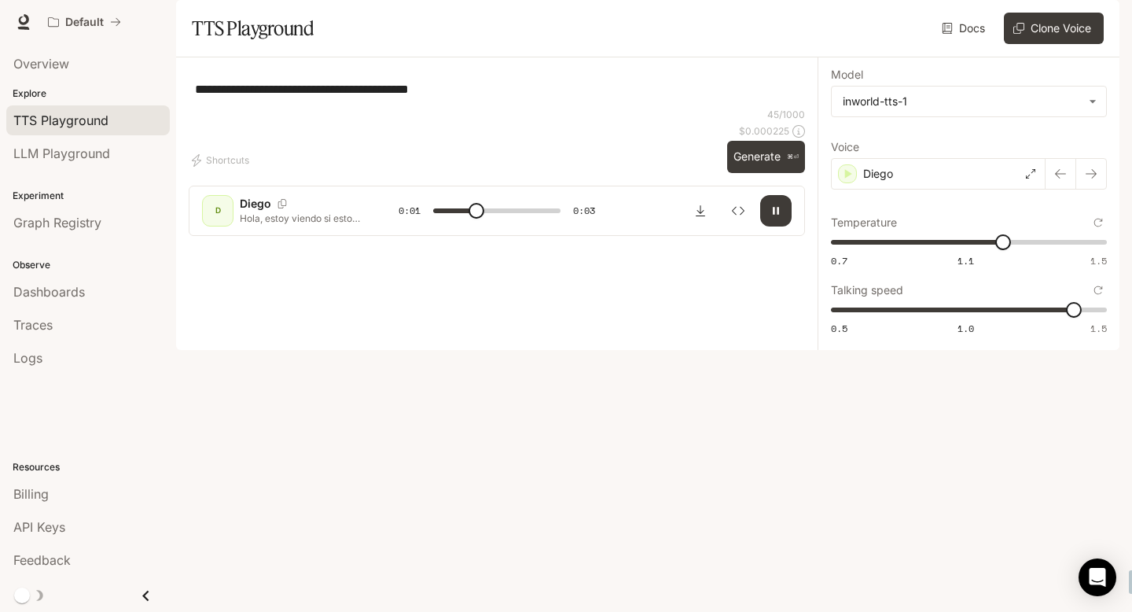
type input "***"
type input "****"
click at [1053, 254] on span "0.7 1.1 1.5 1.36" at bounding box center [966, 242] width 270 height 24
click at [774, 173] on button "Generate ⌘⏎" at bounding box center [766, 157] width 78 height 32
click at [950, 189] on div "Diego" at bounding box center [938, 173] width 215 height 31
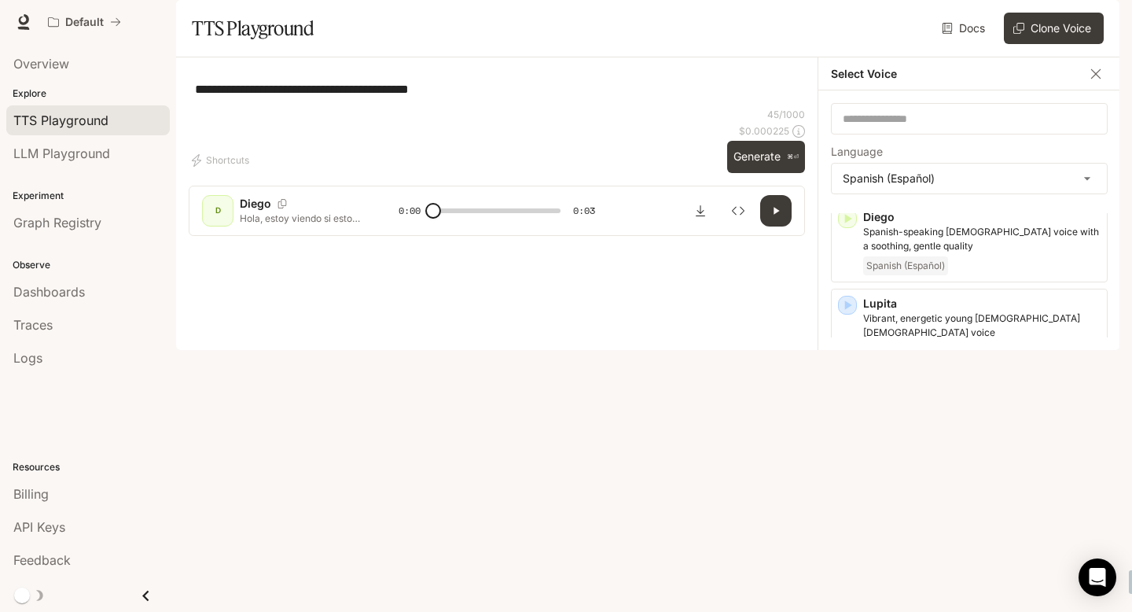
click at [903, 484] on p "Rafael" at bounding box center [981, 477] width 237 height 16
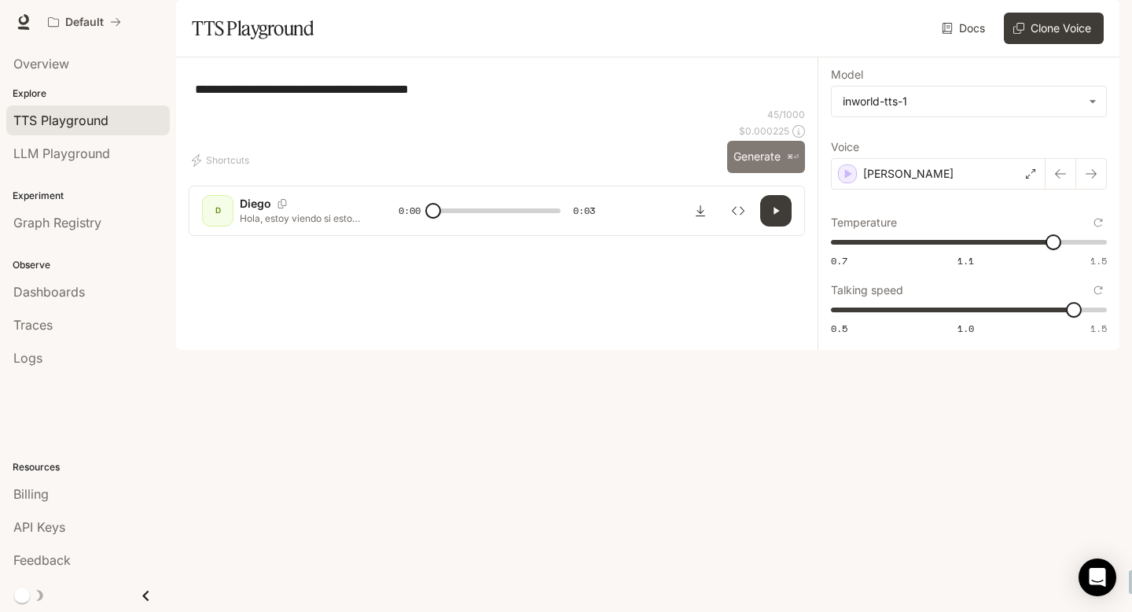
click at [766, 173] on button "Generate ⌘⏎" at bounding box center [766, 157] width 78 height 32
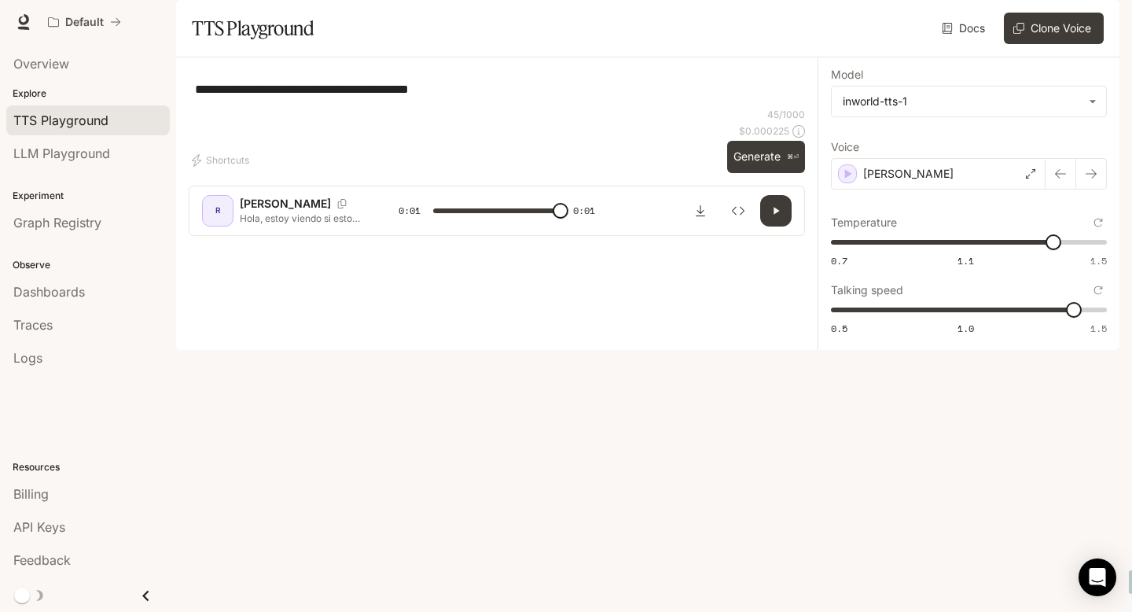
type input "*"
click at [910, 189] on div "Rafael" at bounding box center [938, 173] width 215 height 31
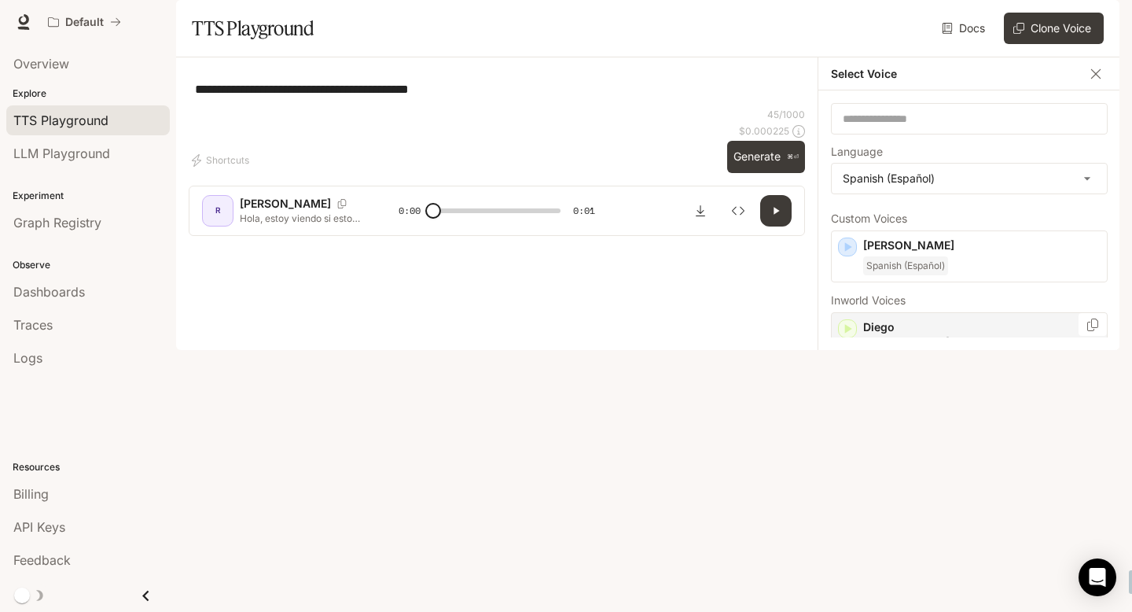
click at [903, 335] on p "Diego" at bounding box center [981, 327] width 237 height 16
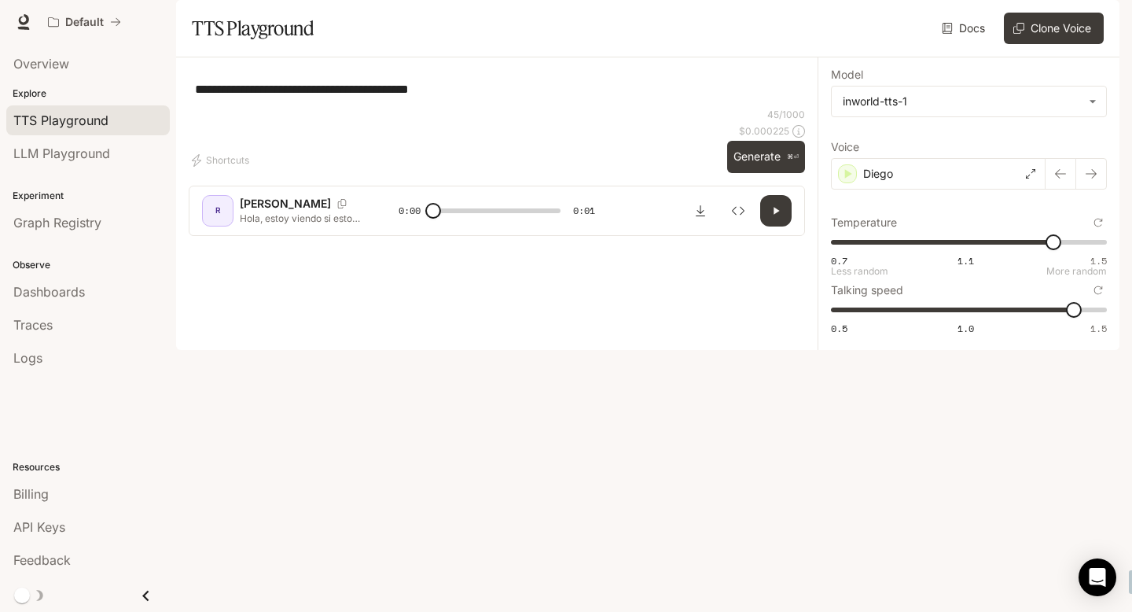
click at [1084, 254] on span "0.7 1.1 1.5 1.36" at bounding box center [966, 242] width 270 height 24
click at [1102, 227] on icon "Reset to default" at bounding box center [1099, 223] width 9 height 9
type input "****"
click at [1074, 254] on span "0.7 1.1 1.5 1.42" at bounding box center [966, 242] width 270 height 24
click at [777, 173] on button "Generate ⌘⏎" at bounding box center [766, 157] width 78 height 32
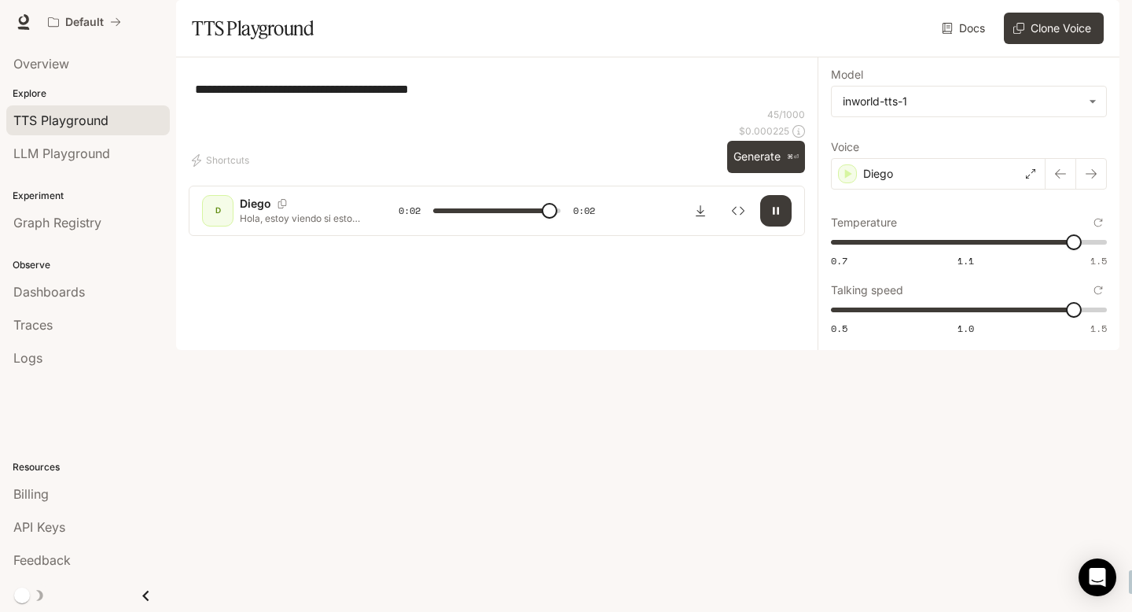
type input "*"
click at [49, 530] on span "API Keys" at bounding box center [39, 526] width 52 height 19
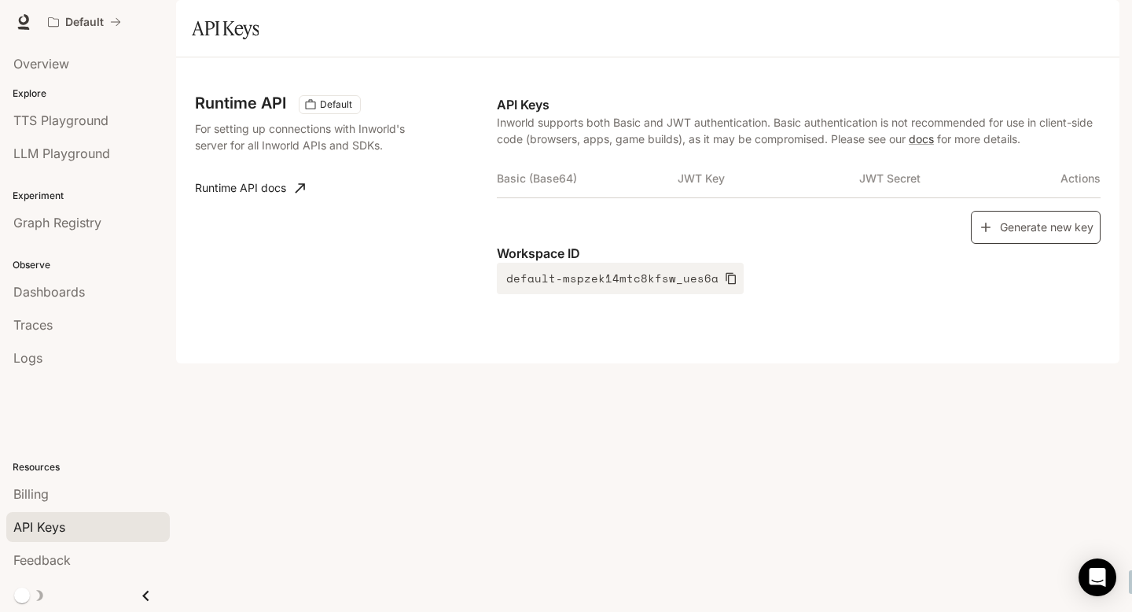
click at [1024, 245] on button "Generate new key" at bounding box center [1036, 228] width 130 height 34
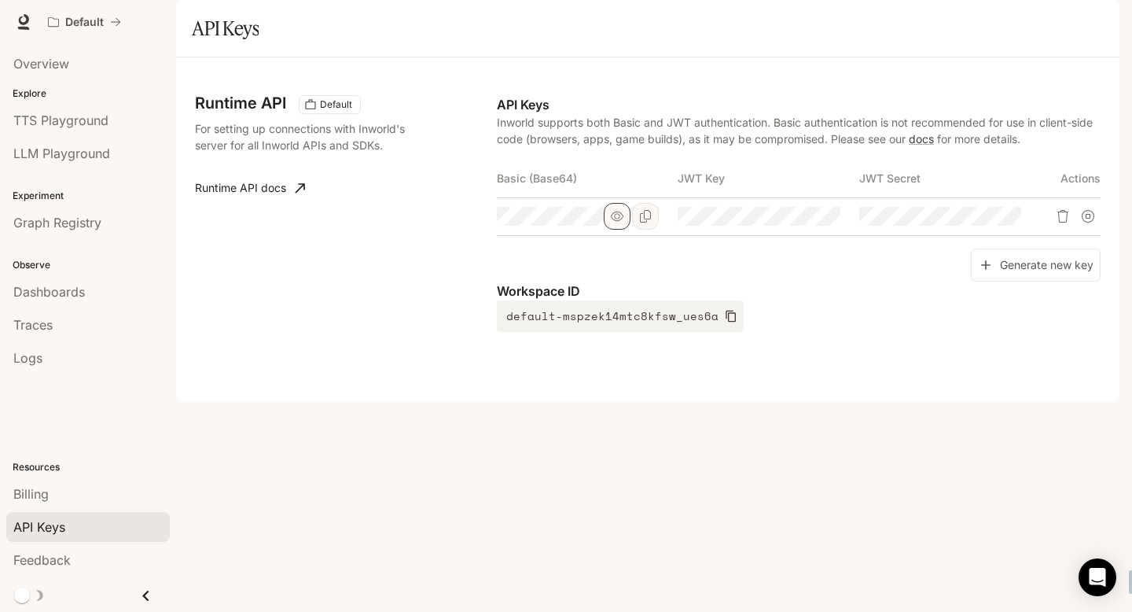
click at [607, 230] on button "button" at bounding box center [617, 216] width 27 height 27
click at [928, 145] on link "docs" at bounding box center [921, 138] width 25 height 13
click at [611, 223] on icon "button" at bounding box center [617, 216] width 13 height 13
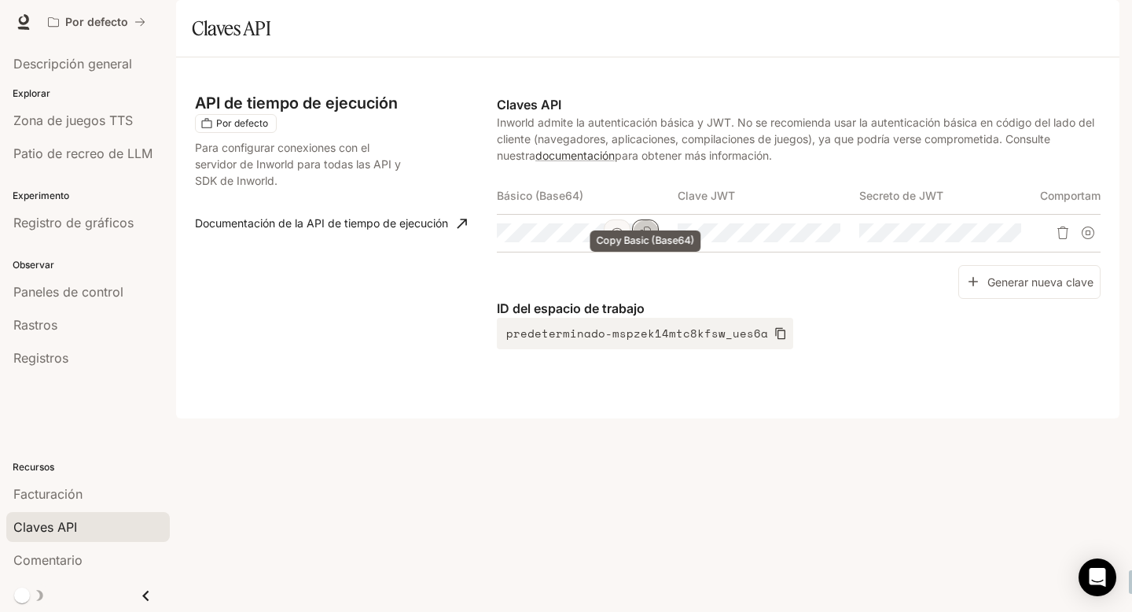
click at [658, 246] on button "Copiar básico (Base64)" at bounding box center [645, 232] width 27 height 27
click at [646, 239] on icon "Copiar básico (Base64)" at bounding box center [645, 232] width 13 height 13
click at [1067, 239] on icon "Eliminar clave API" at bounding box center [1063, 232] width 11 height 13
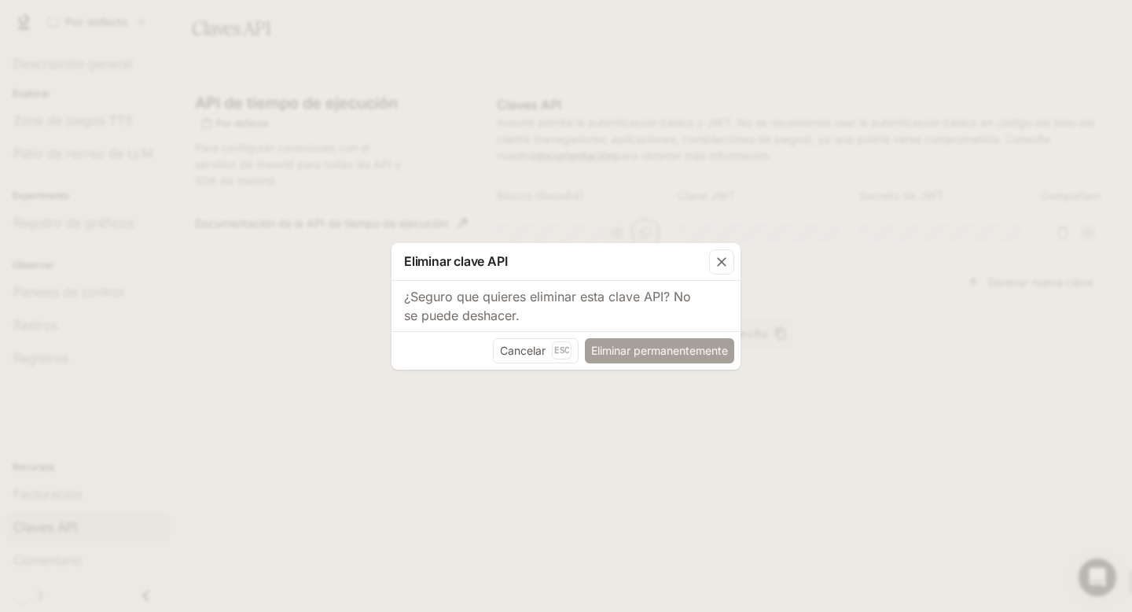
click at [668, 349] on font "Eliminar permanentemente" at bounding box center [659, 350] width 137 height 13
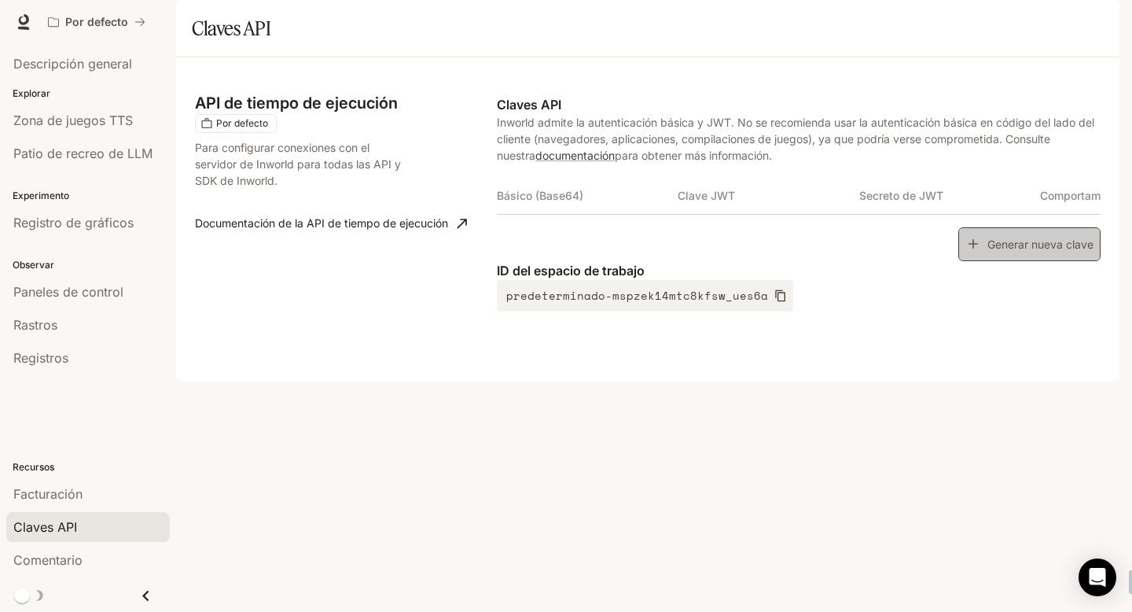
click at [1006, 250] on font "Generar nueva clave" at bounding box center [1041, 243] width 106 height 13
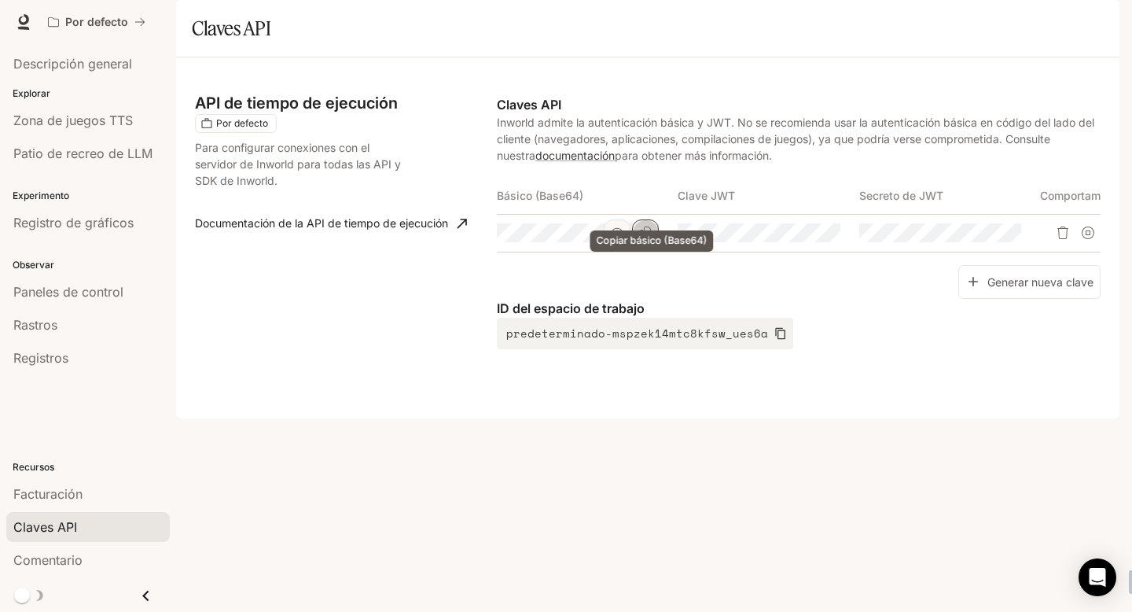
click at [653, 246] on button "Copiar básico (Base64)" at bounding box center [645, 232] width 27 height 27
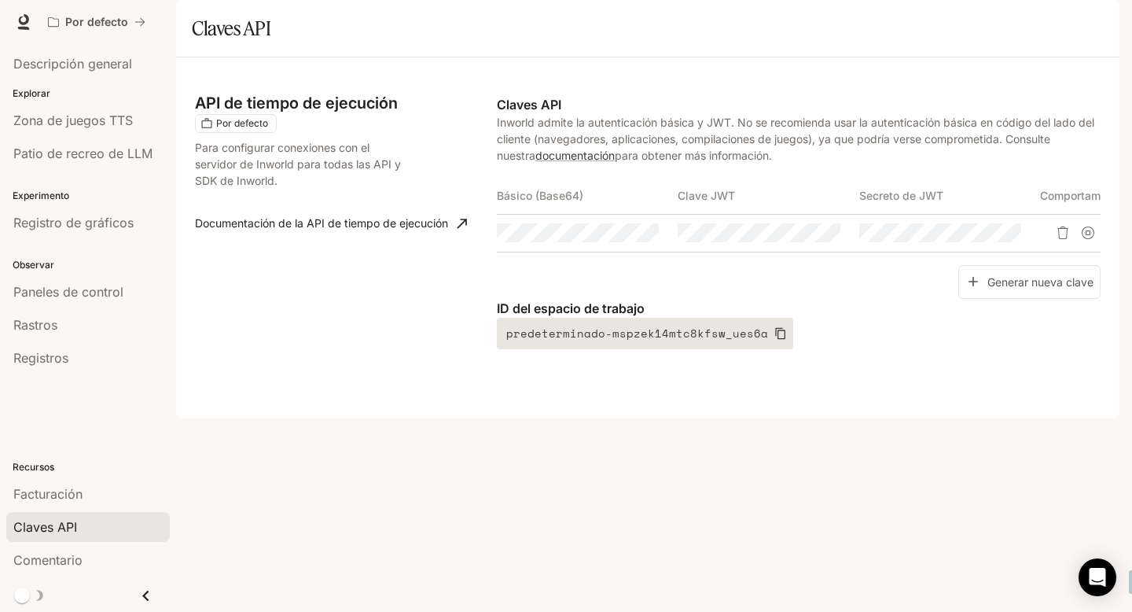
click at [584, 341] on font "predeterminado-mspzek14mtc8kfsw_ues6a" at bounding box center [637, 333] width 262 height 17
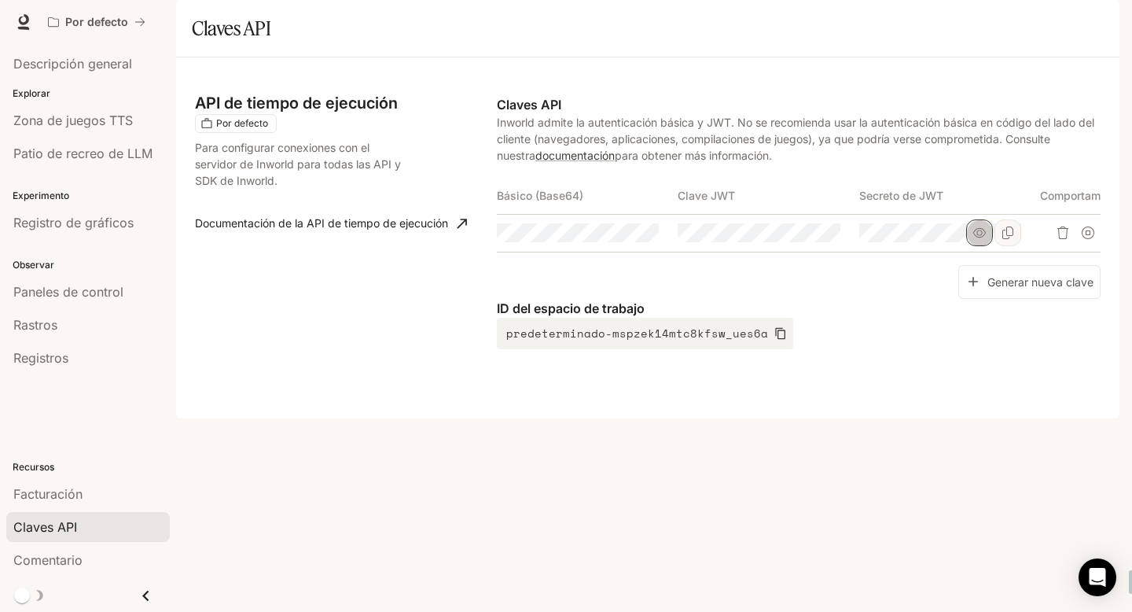
click at [982, 237] on icon "button" at bounding box center [979, 232] width 13 height 9
click at [834, 246] on button "Copiar clave" at bounding box center [827, 232] width 27 height 27
click at [797, 237] on icon "button" at bounding box center [799, 232] width 13 height 9
click at [620, 239] on icon "button" at bounding box center [617, 232] width 13 height 13
click at [1051, 288] on font "Generar nueva clave" at bounding box center [1041, 280] width 106 height 13
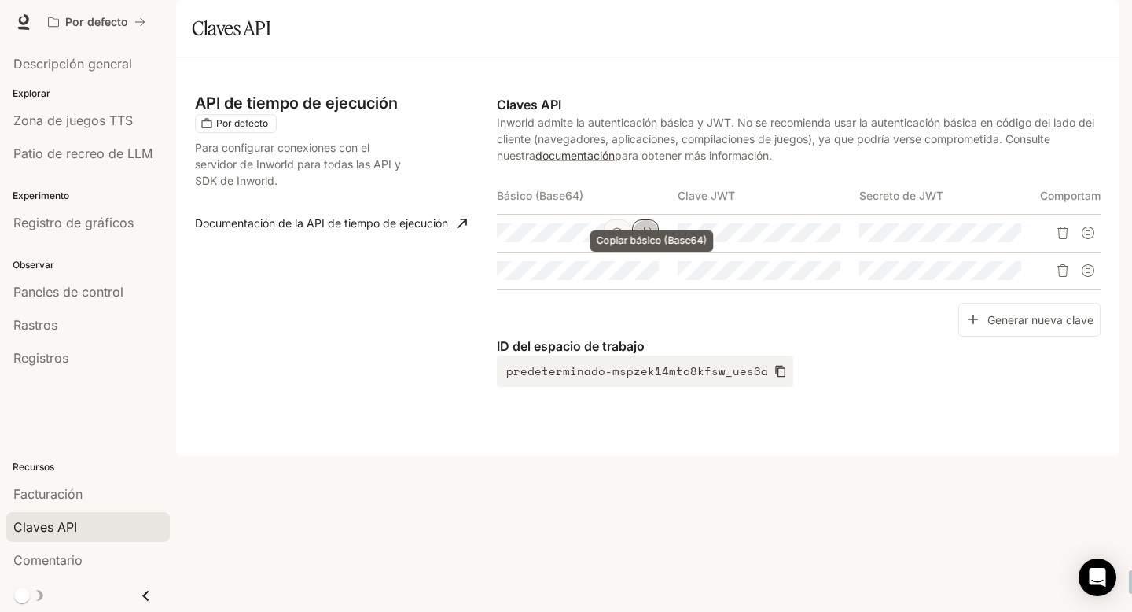
click at [650, 239] on icon "Copiar básico (Base64)" at bounding box center [645, 232] width 13 height 13
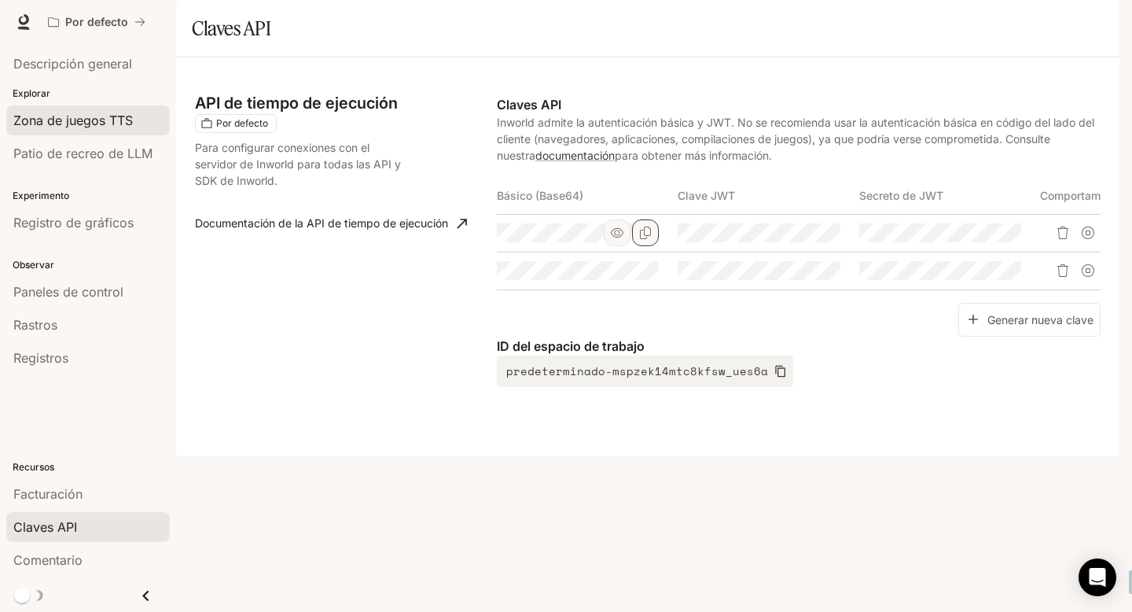
click at [52, 120] on font "Zona de juegos TTS" at bounding box center [73, 120] width 120 height 16
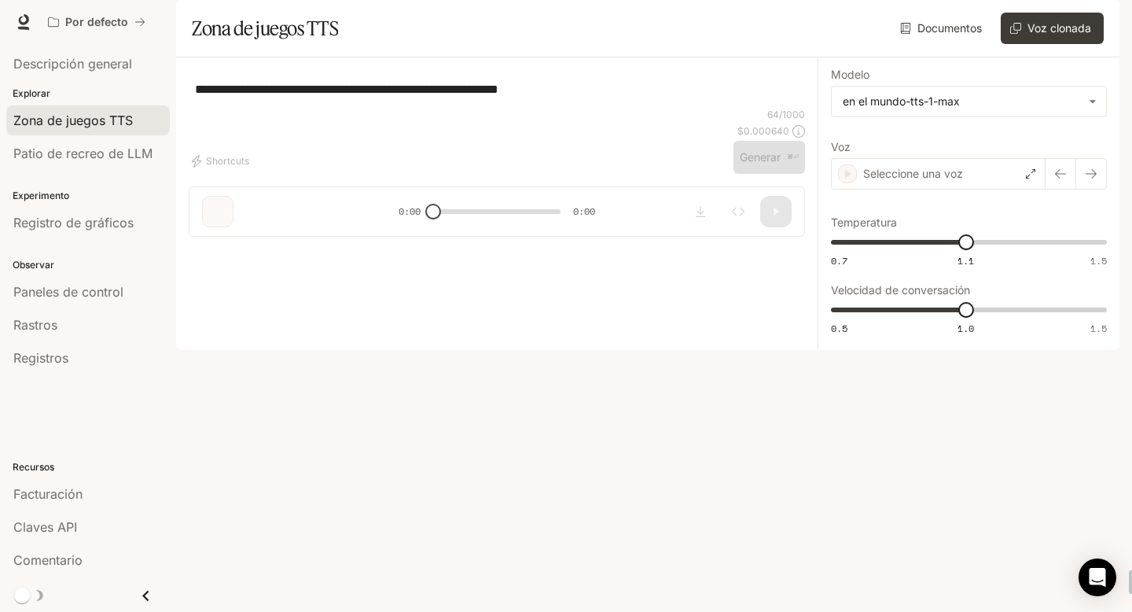
type textarea "**********"
type input "**********"
type input "****"
type input "***"
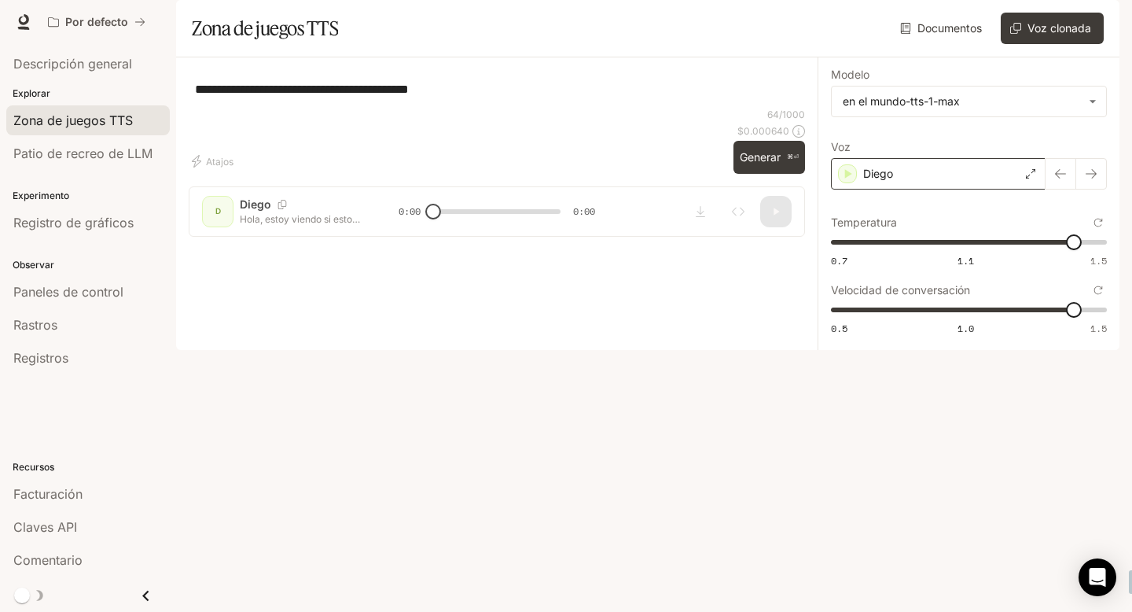
click at [923, 189] on div "Diego" at bounding box center [938, 173] width 215 height 31
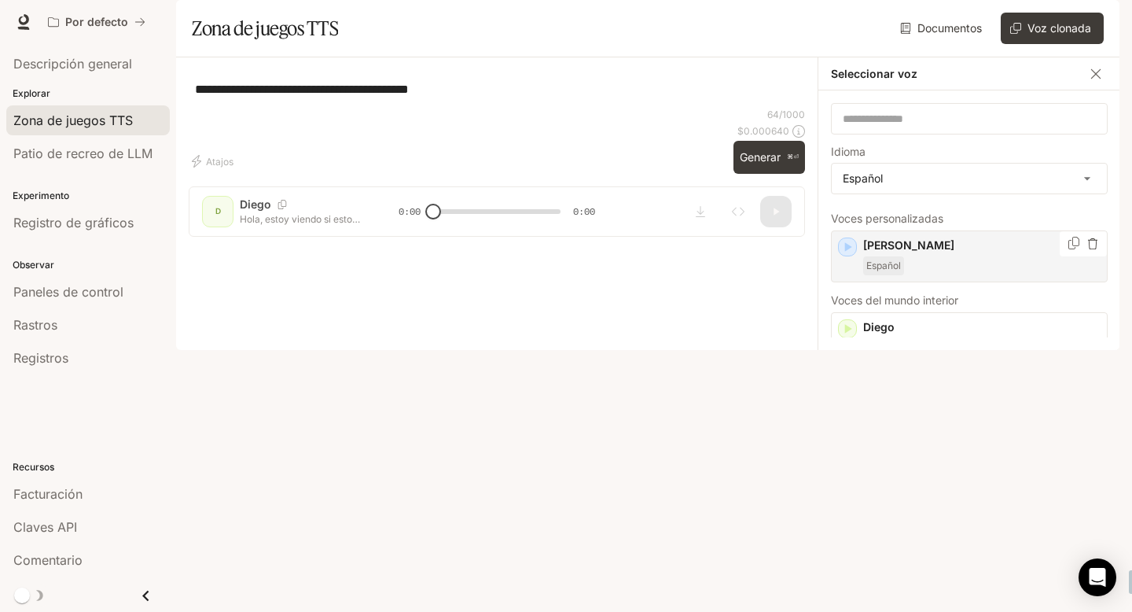
click at [909, 253] on p "Adrián" at bounding box center [981, 245] width 237 height 16
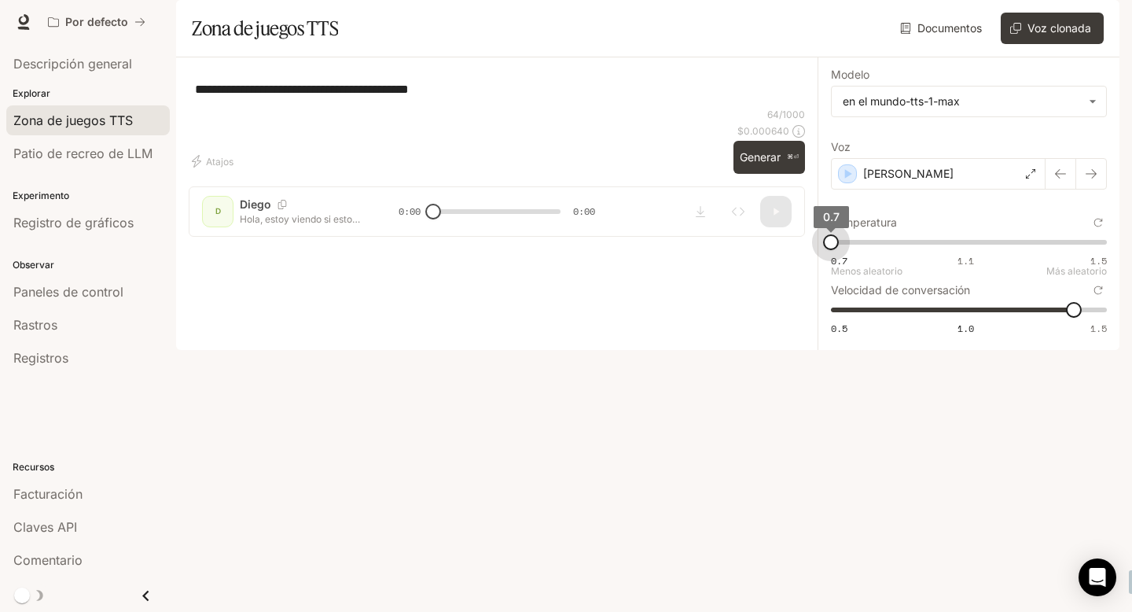
type input "***"
drag, startPoint x: 1077, startPoint y: 281, endPoint x: 837, endPoint y: 289, distance: 240.8
click at [833, 250] on span "0.7" at bounding box center [831, 242] width 16 height 16
type input "*"
drag, startPoint x: 1070, startPoint y: 352, endPoint x: 966, endPoint y: 354, distance: 103.8
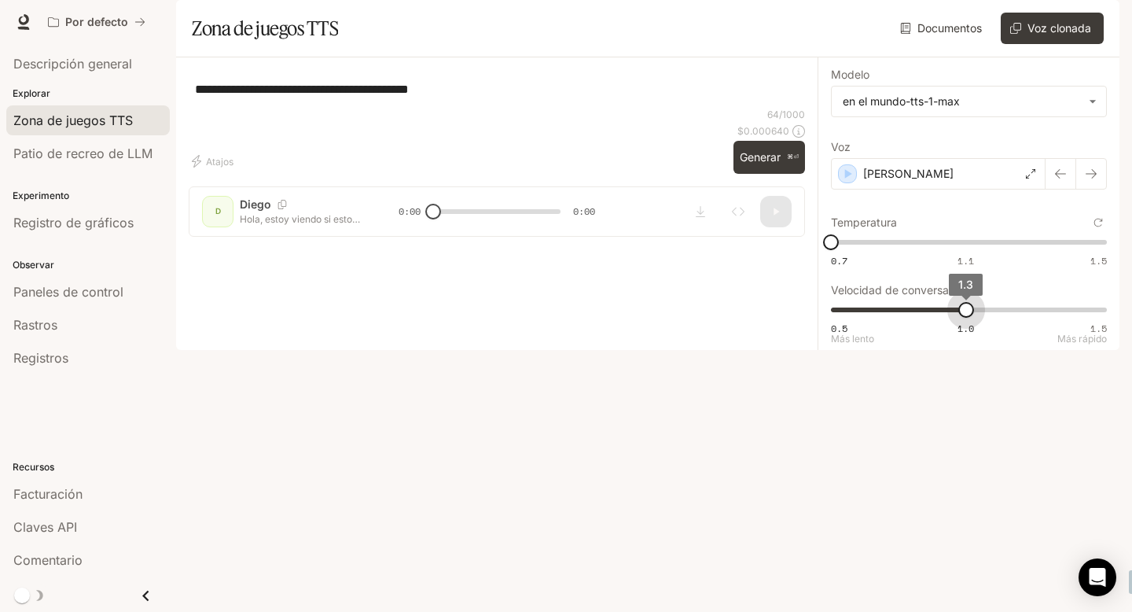
click at [965, 318] on span "1.3" at bounding box center [966, 310] width 16 height 16
click at [757, 167] on font "Generar" at bounding box center [760, 157] width 41 height 20
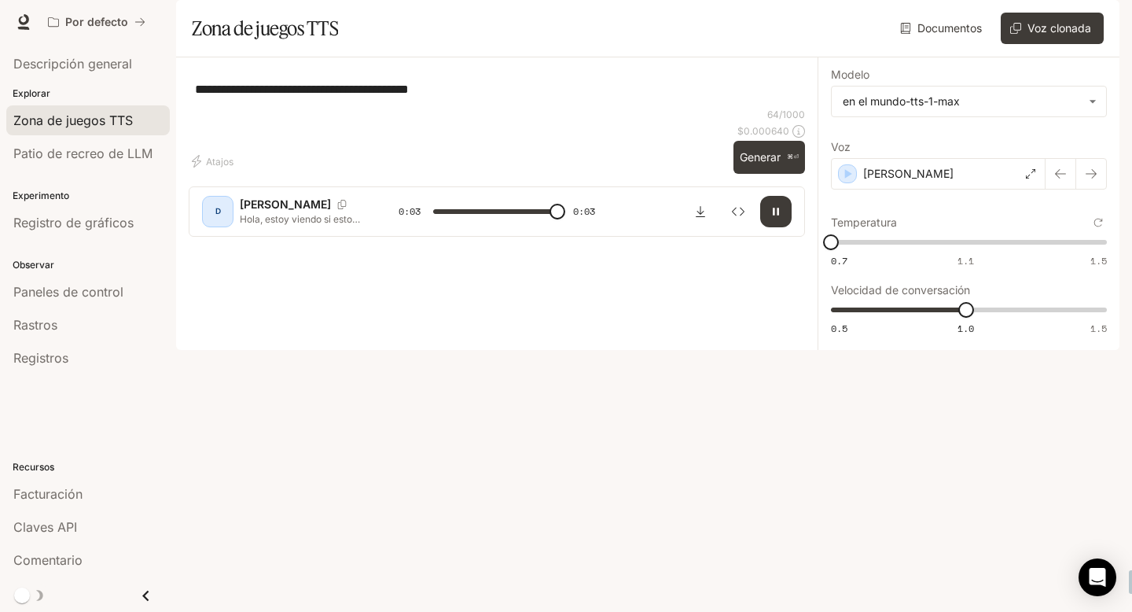
type input "*"
type input "***"
click at [1033, 322] on span "0.5 1.0 1.5 1.2" at bounding box center [966, 310] width 270 height 24
click at [763, 164] on font "Generar" at bounding box center [760, 156] width 41 height 13
type input "*"
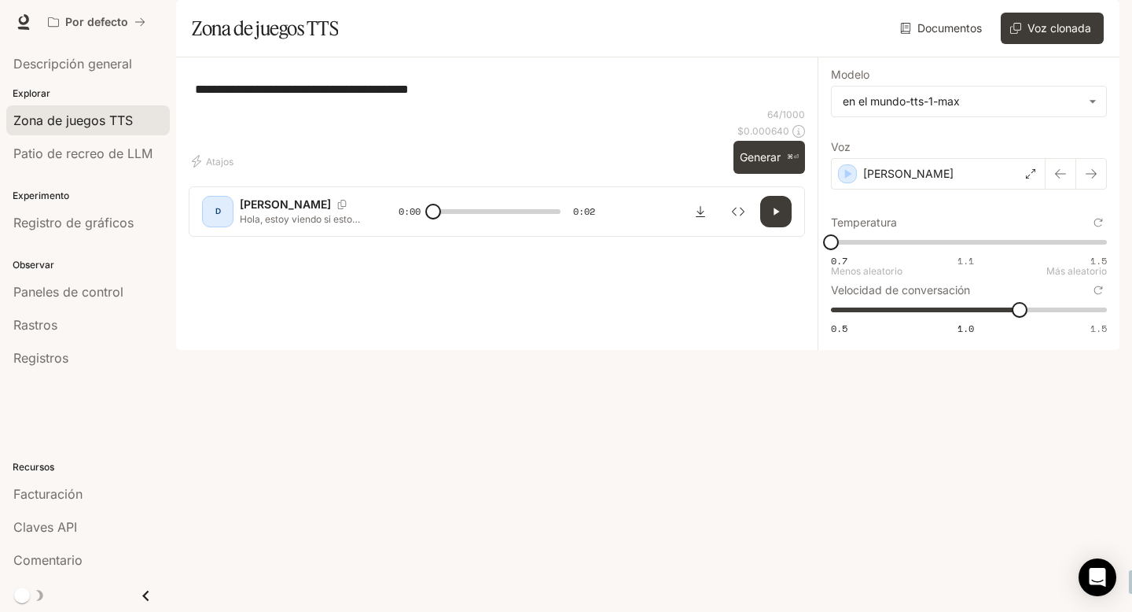
type input "****"
click at [956, 254] on span "0.7 1.1 1.5 1.07" at bounding box center [966, 242] width 270 height 24
click at [736, 173] on button "Generar ⌘⏎" at bounding box center [770, 157] width 72 height 32
type input "***"
click at [898, 22] on font "Tiempo de ejecución" at bounding box center [912, 21] width 113 height 13
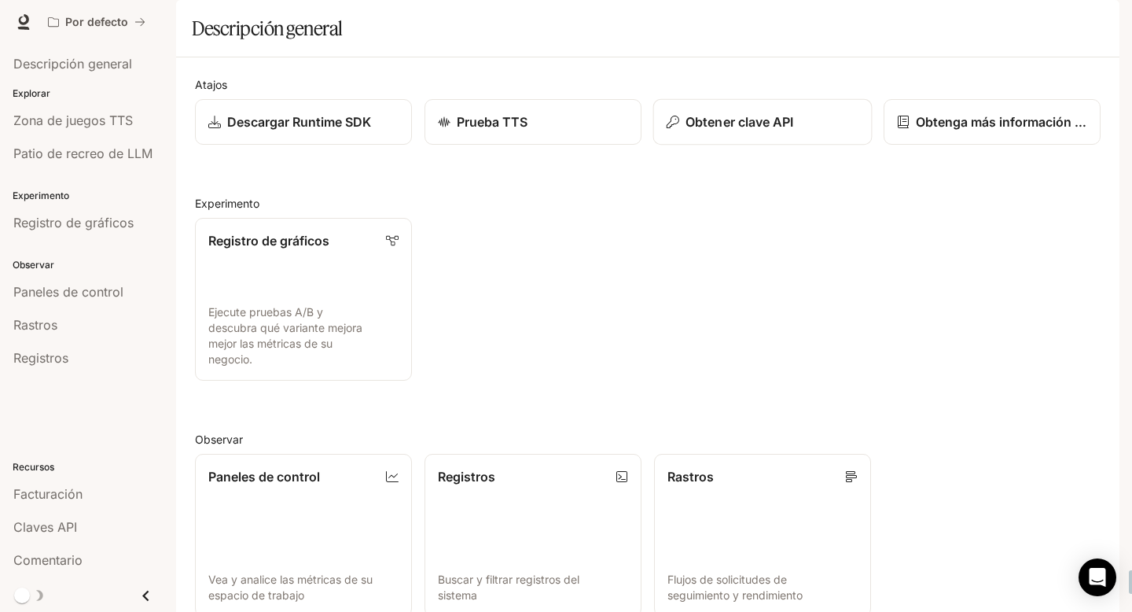
click at [700, 130] on font "Obtener clave API" at bounding box center [740, 122] width 108 height 16
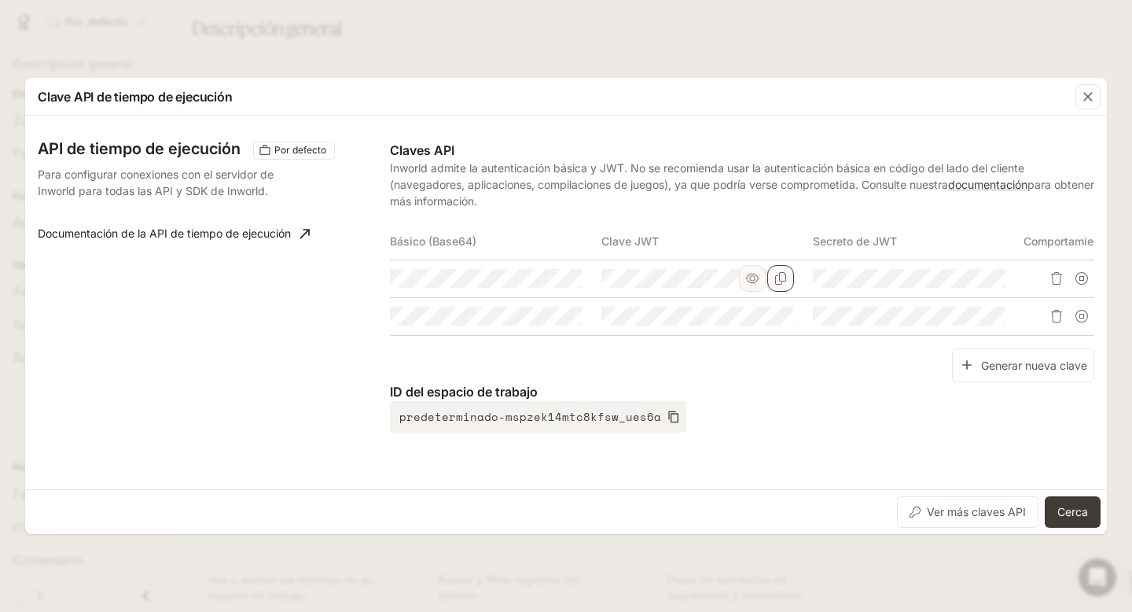
click at [778, 274] on icon "Copiar clave" at bounding box center [780, 278] width 11 height 13
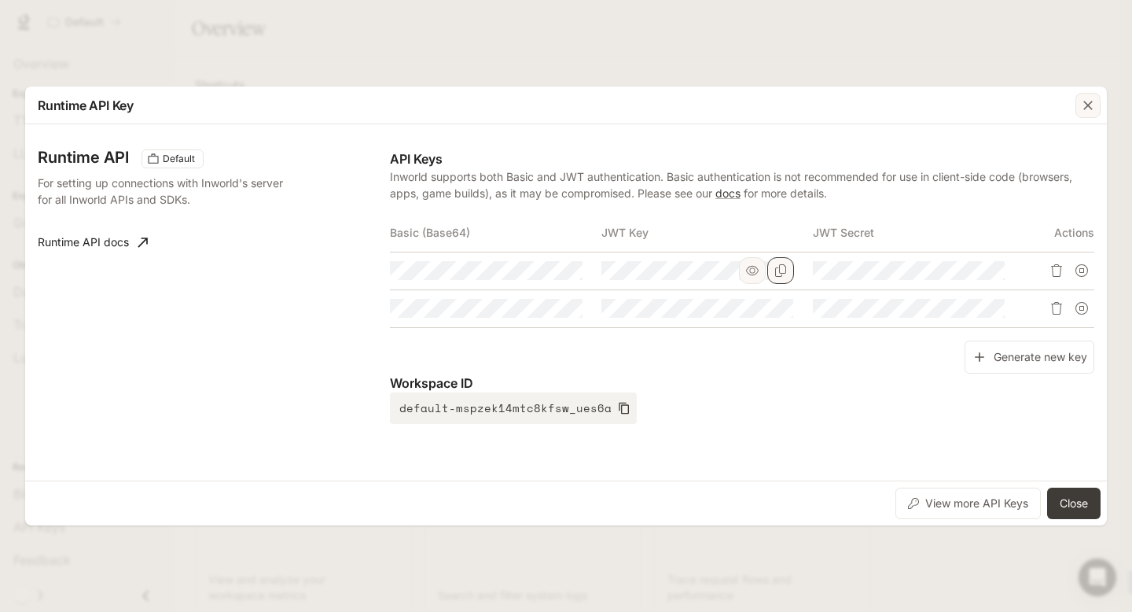
click at [1089, 106] on icon "button" at bounding box center [1088, 105] width 9 height 9
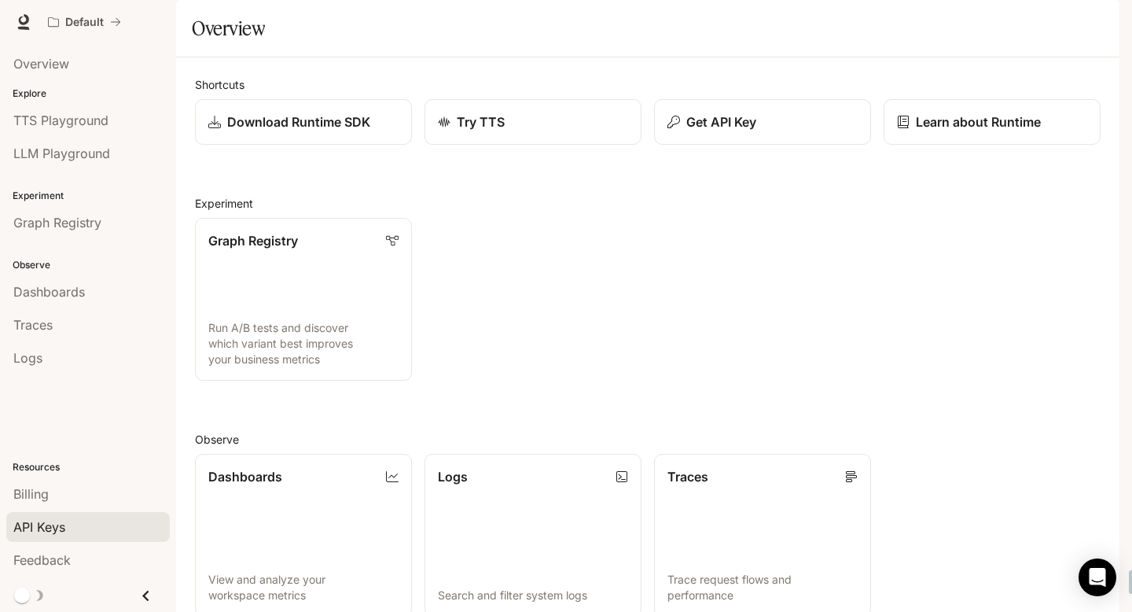
click at [60, 523] on span "API Keys" at bounding box center [39, 526] width 52 height 19
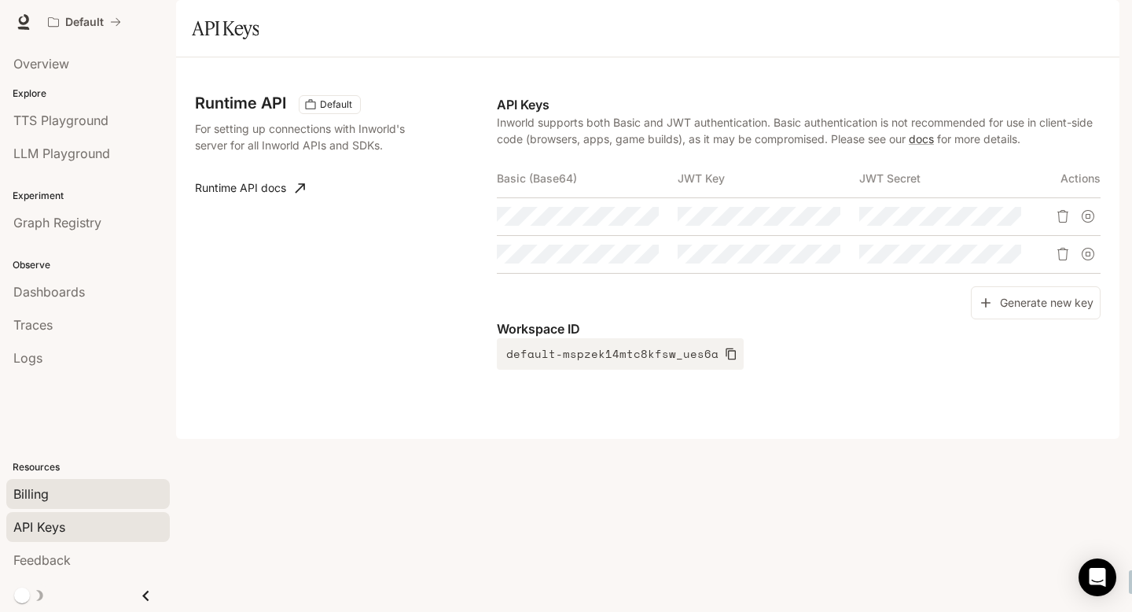
click at [42, 491] on span "Billing" at bounding box center [30, 493] width 35 height 19
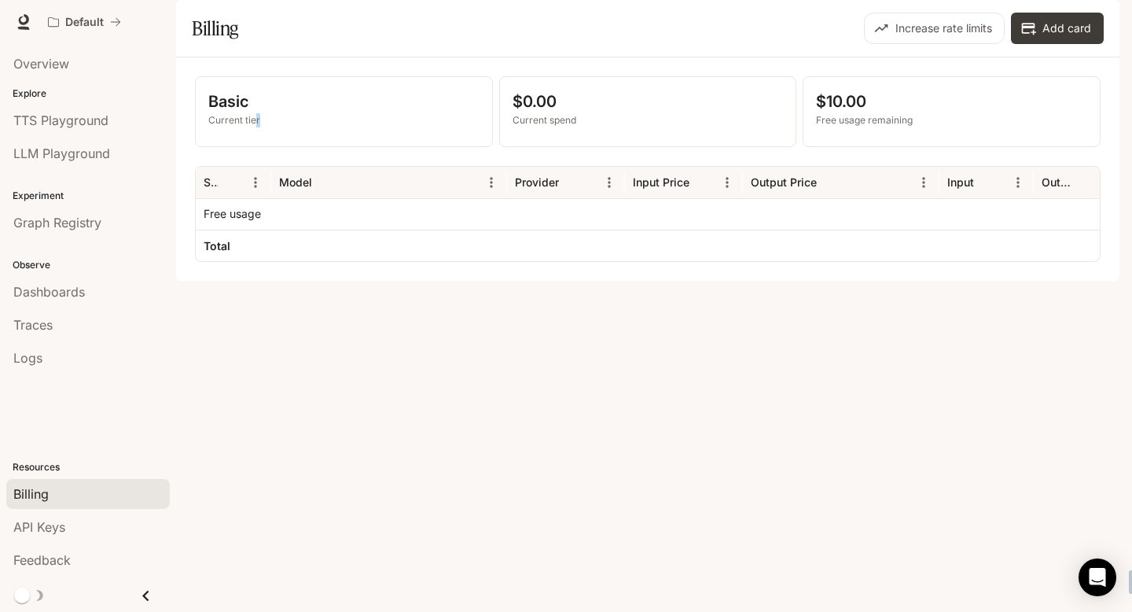
drag, startPoint x: 256, startPoint y: 164, endPoint x: 289, endPoint y: 160, distance: 34.0
click at [290, 127] on p "Current tier" at bounding box center [343, 120] width 271 height 14
click at [39, 532] on span "API Keys" at bounding box center [39, 526] width 52 height 19
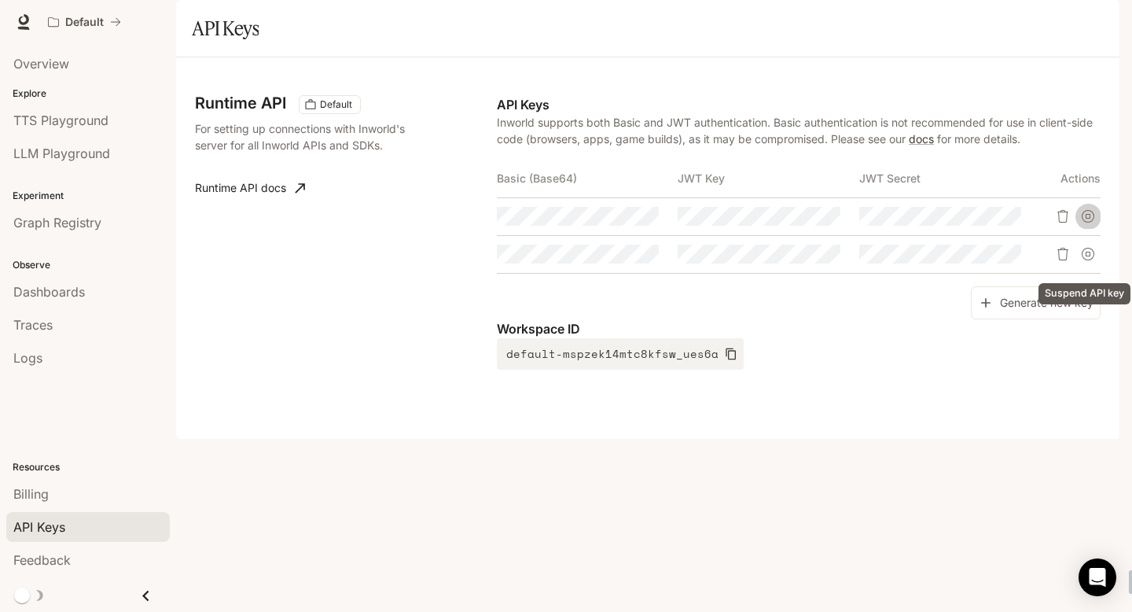
click at [1090, 223] on icon "Suspend API key" at bounding box center [1088, 216] width 13 height 13
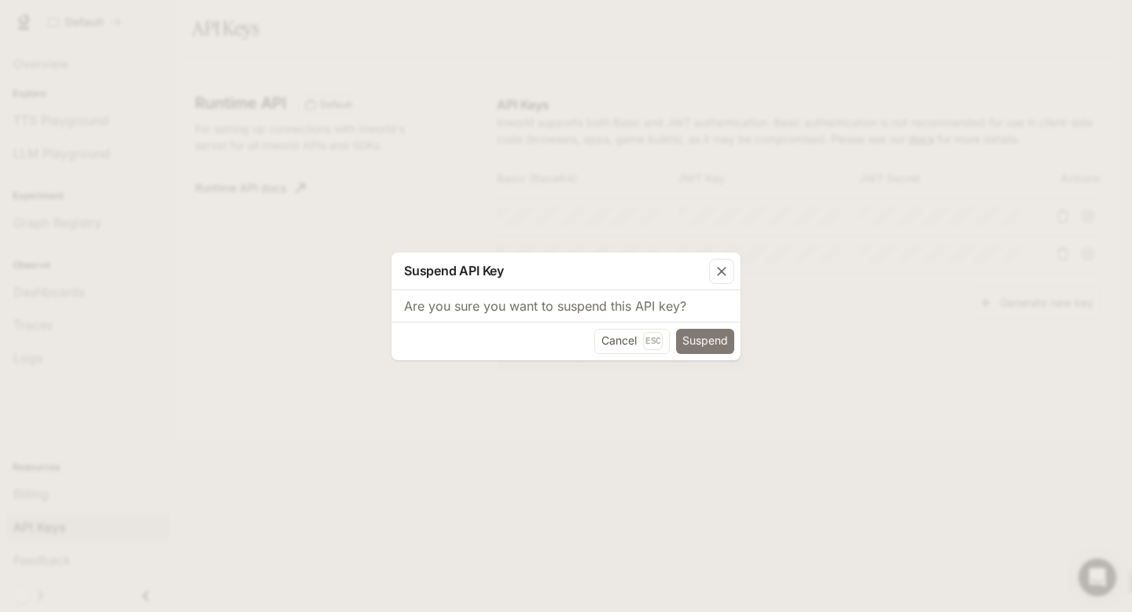
click at [705, 341] on button "Suspend" at bounding box center [705, 341] width 58 height 25
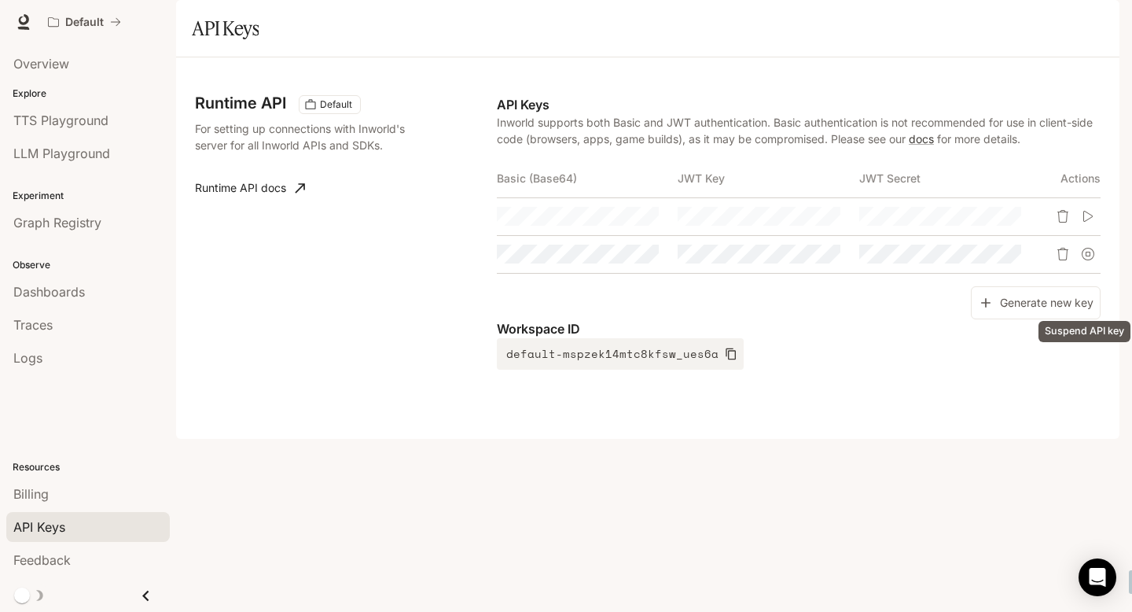
click at [1090, 260] on icon "Suspend API key" at bounding box center [1088, 254] width 13 height 13
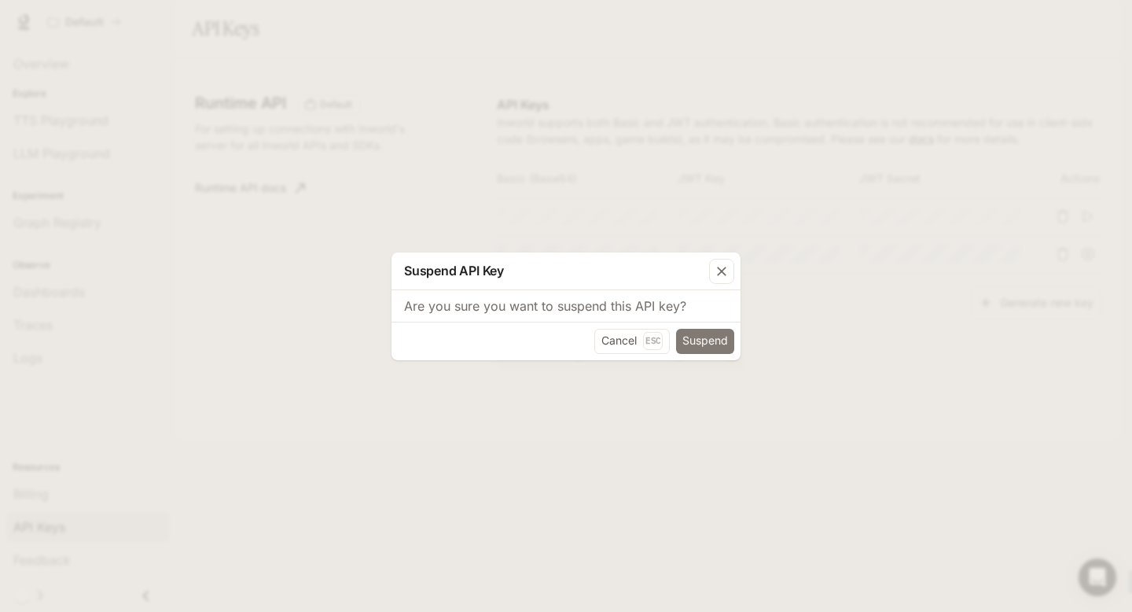
click at [727, 344] on button "Suspend" at bounding box center [705, 341] width 58 height 25
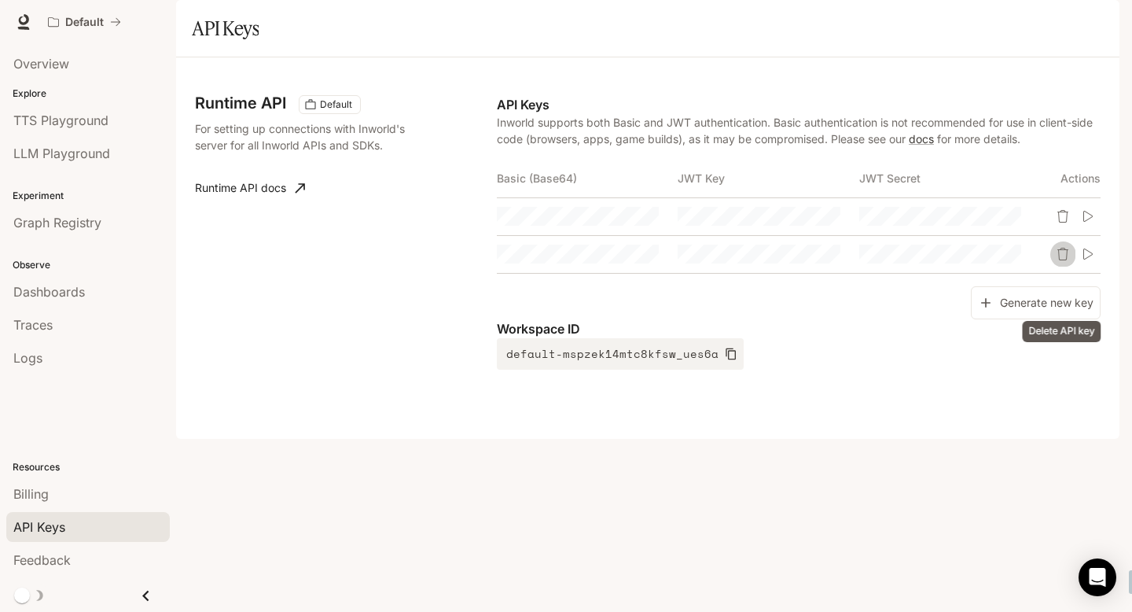
click at [1057, 260] on icon "Delete API key" at bounding box center [1063, 254] width 13 height 13
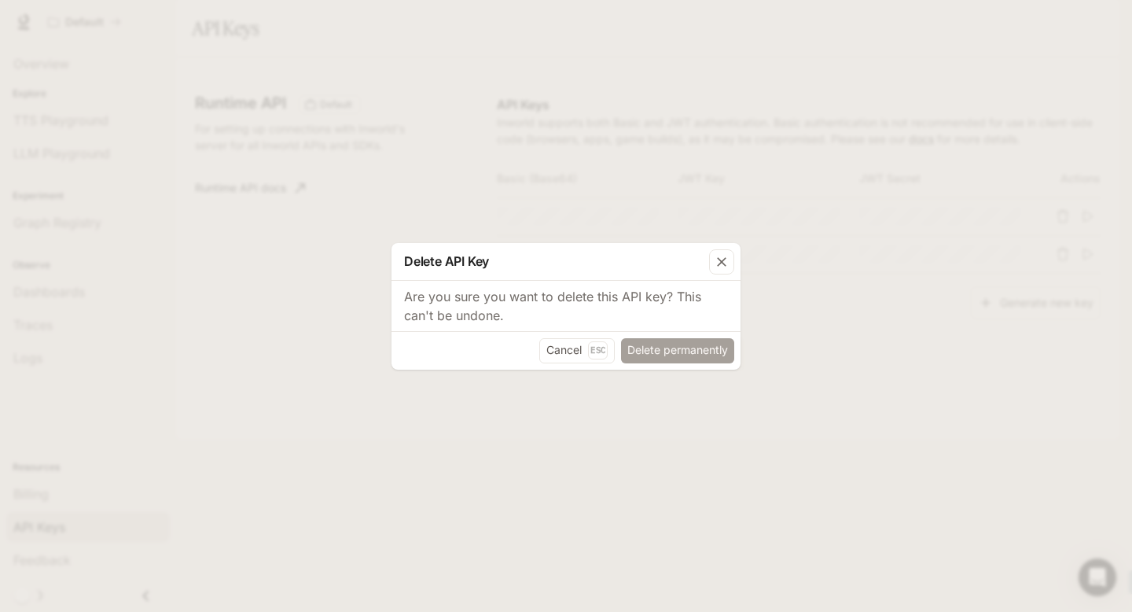
click at [654, 354] on button "Delete permanently" at bounding box center [677, 350] width 113 height 25
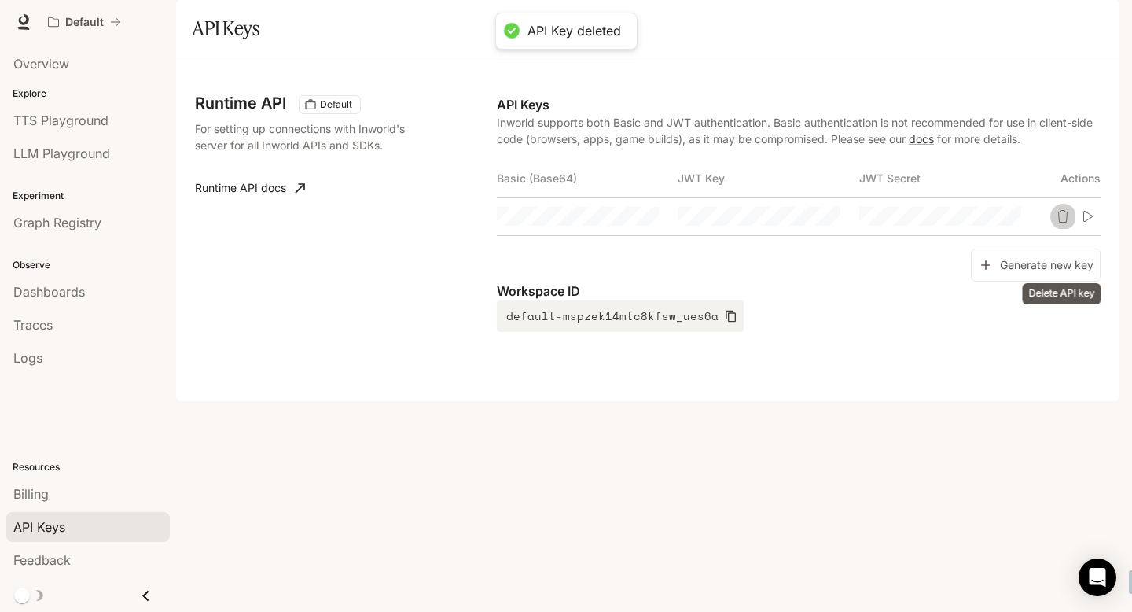
click at [1066, 223] on icon "Delete API key" at bounding box center [1063, 216] width 11 height 13
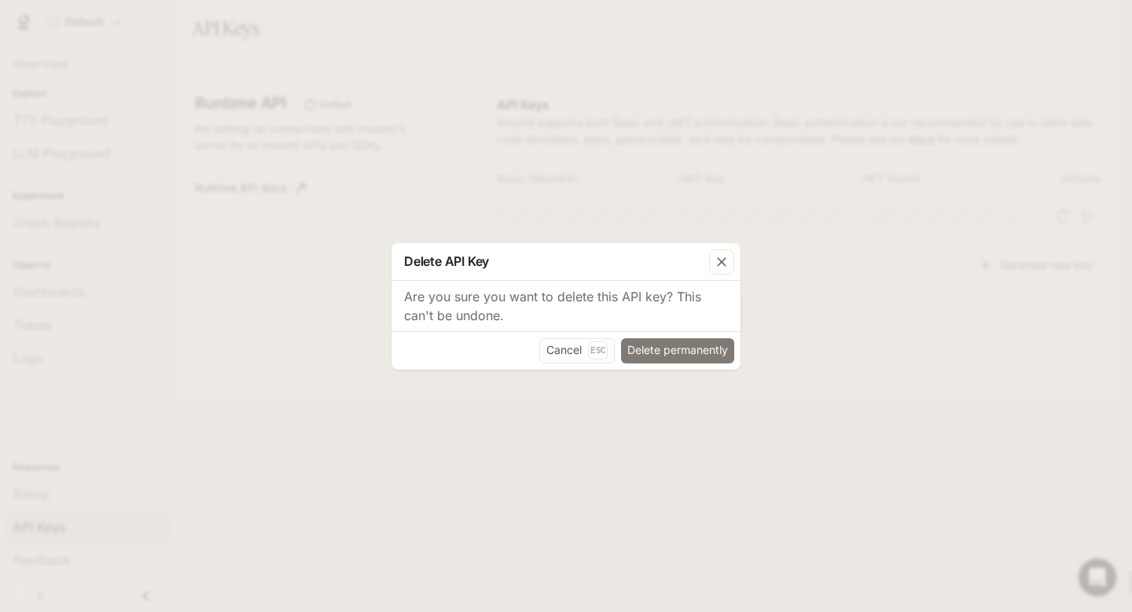
click at [694, 351] on button "Delete permanently" at bounding box center [677, 350] width 113 height 25
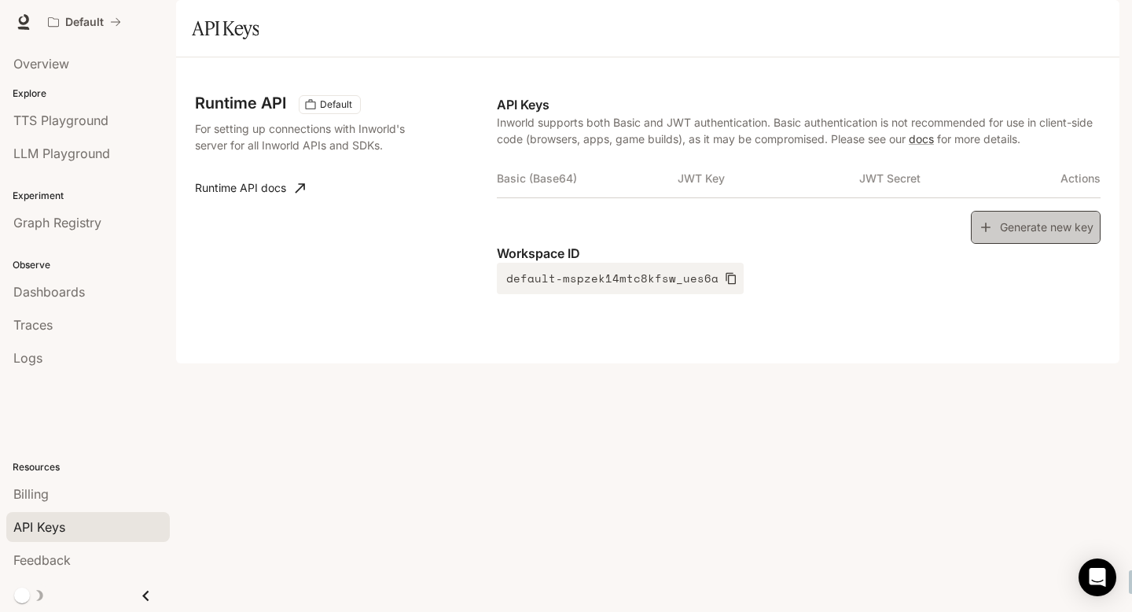
click at [1010, 245] on button "Generate new key" at bounding box center [1036, 228] width 130 height 34
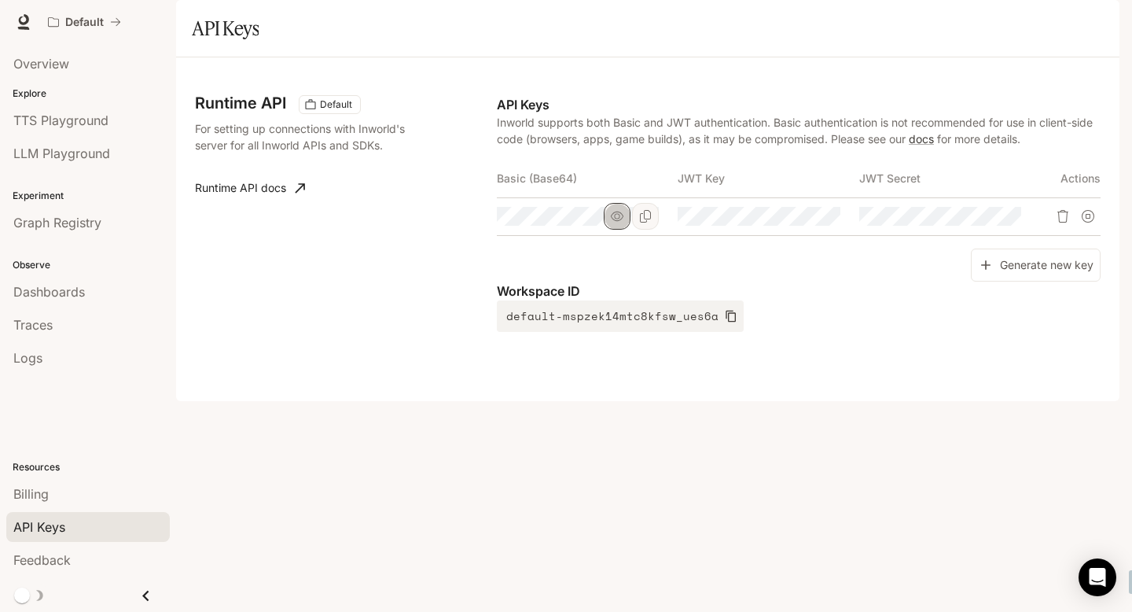
click at [620, 223] on icon "button" at bounding box center [617, 216] width 13 height 13
click at [640, 223] on icon "Copy Basic (Base64)" at bounding box center [645, 216] width 13 height 13
